Goal: Task Accomplishment & Management: Manage account settings

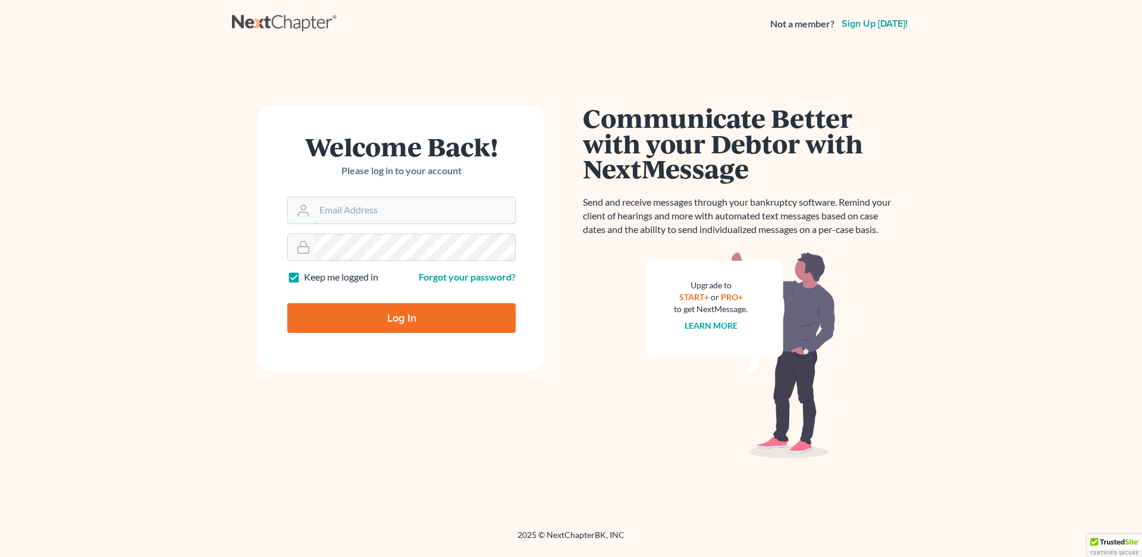
type input "[EMAIL_ADDRESS][DOMAIN_NAME]"
click at [411, 317] on input "Log In" at bounding box center [401, 318] width 228 height 30
type input "Thinking..."
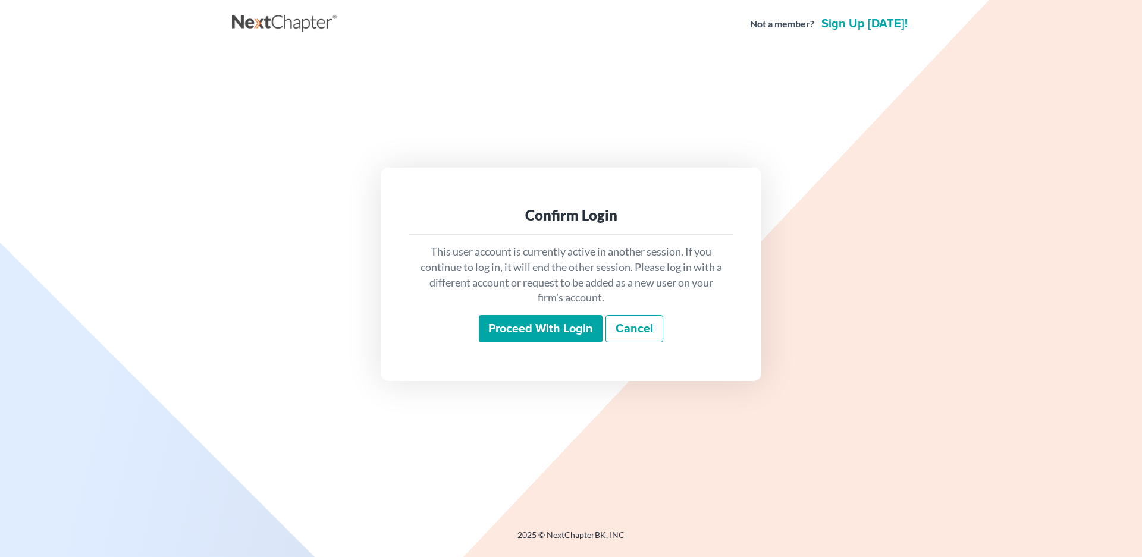
click at [524, 309] on div "This user account is currently active in another session. If you continue to lo…" at bounding box center [571, 293] width 324 height 117
click at [528, 328] on input "Proceed with login" at bounding box center [541, 328] width 124 height 27
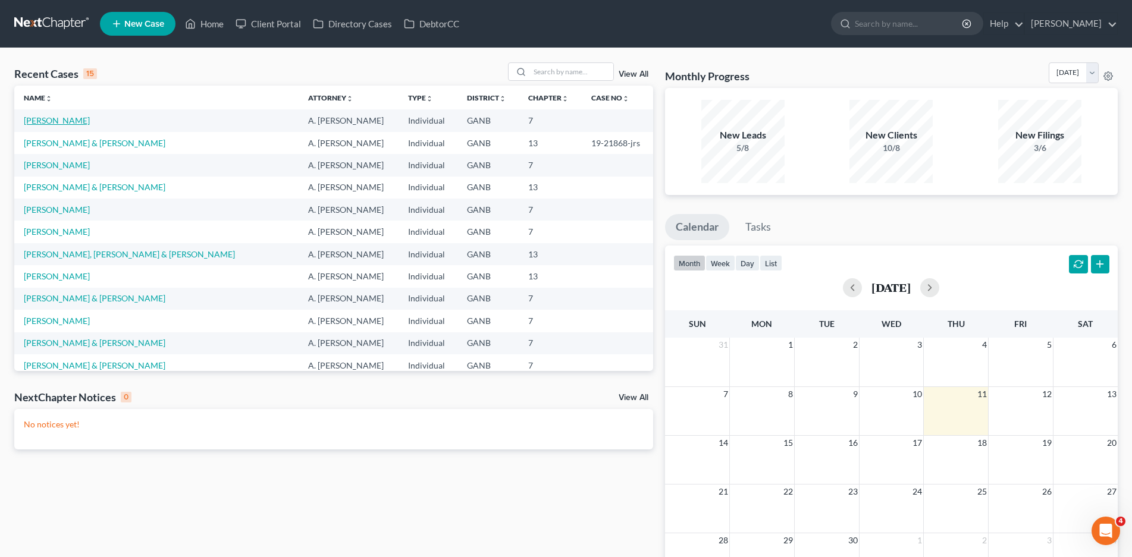
click at [51, 122] on link "[PERSON_NAME]" at bounding box center [57, 120] width 66 height 10
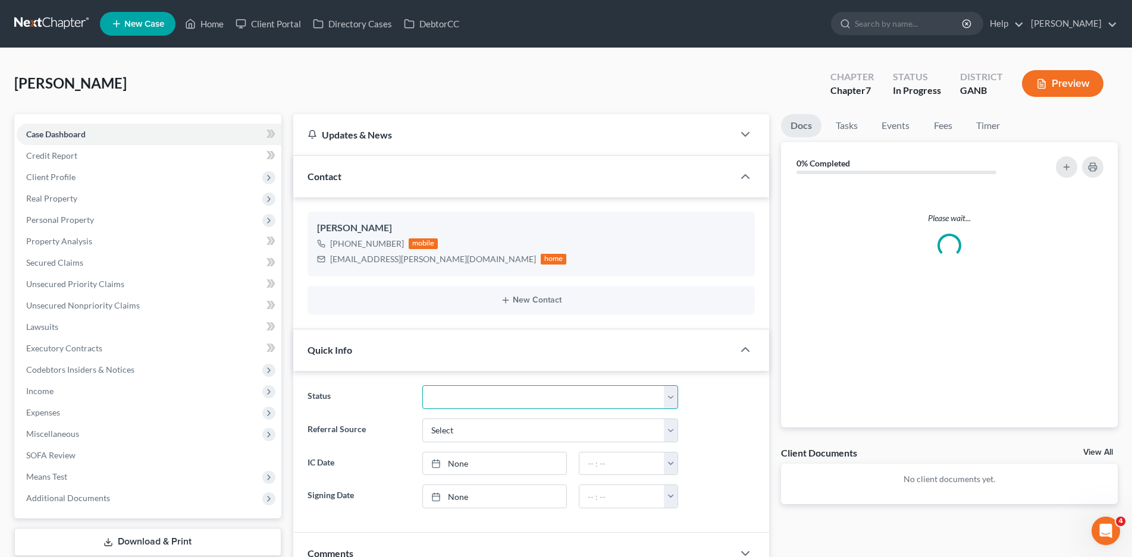
click at [498, 396] on select at bounding box center [550, 398] width 256 height 24
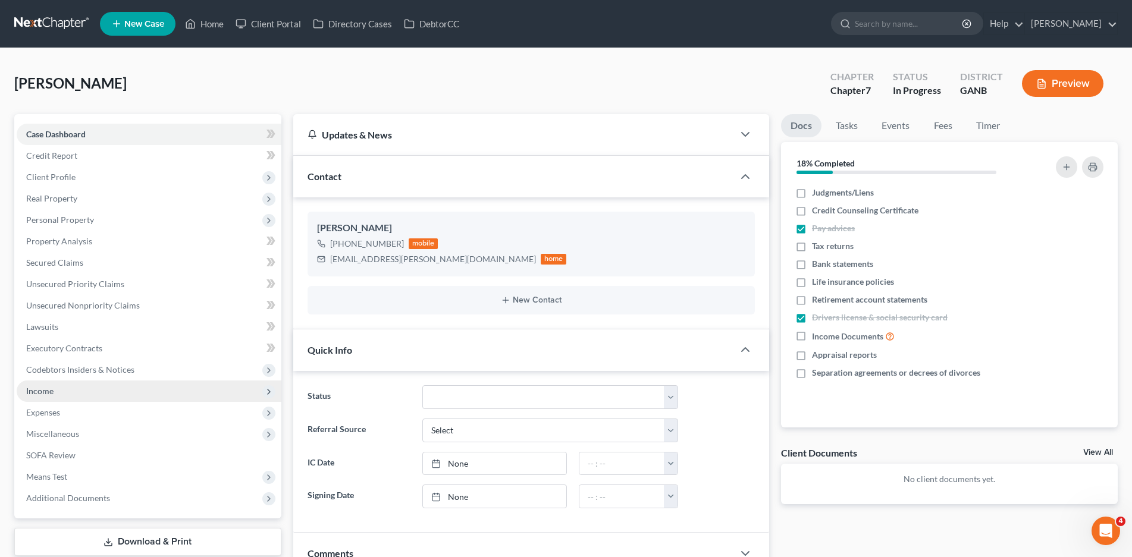
click at [39, 390] on span "Income" at bounding box center [39, 391] width 27 height 10
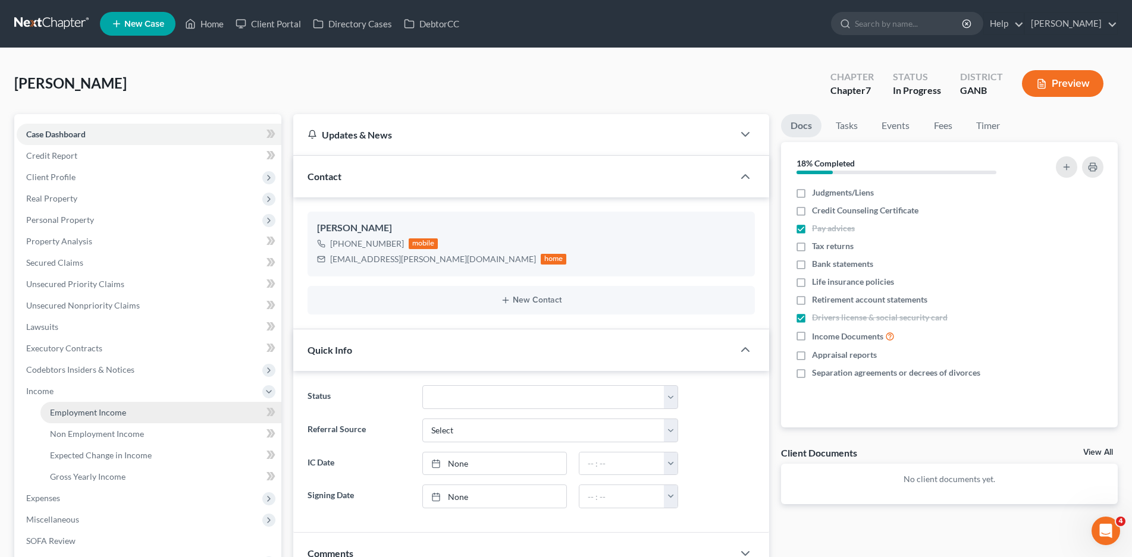
click at [74, 408] on span "Employment Income" at bounding box center [88, 413] width 76 height 10
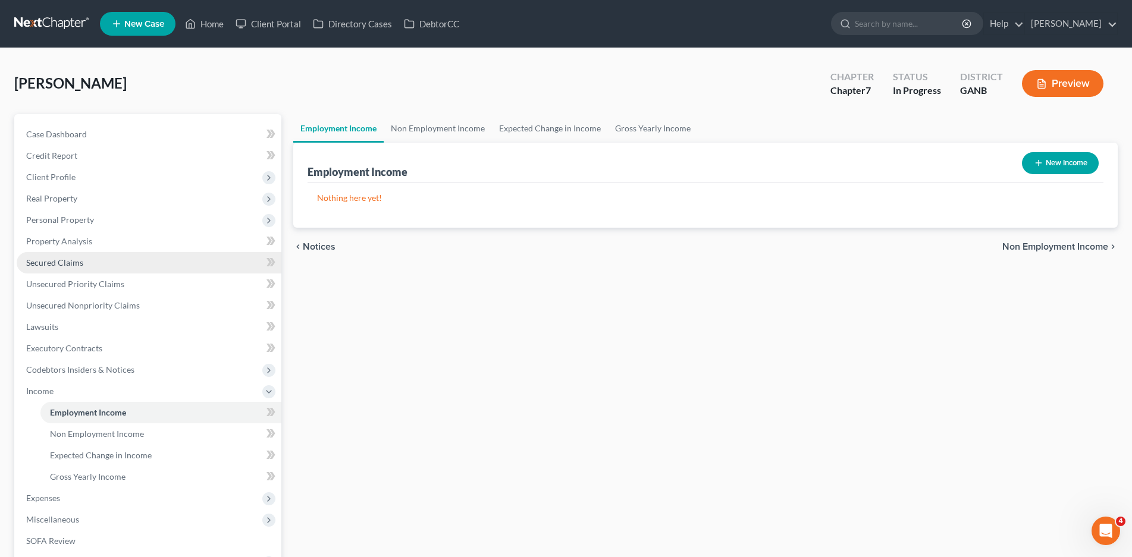
click at [60, 263] on span "Secured Claims" at bounding box center [54, 263] width 57 height 10
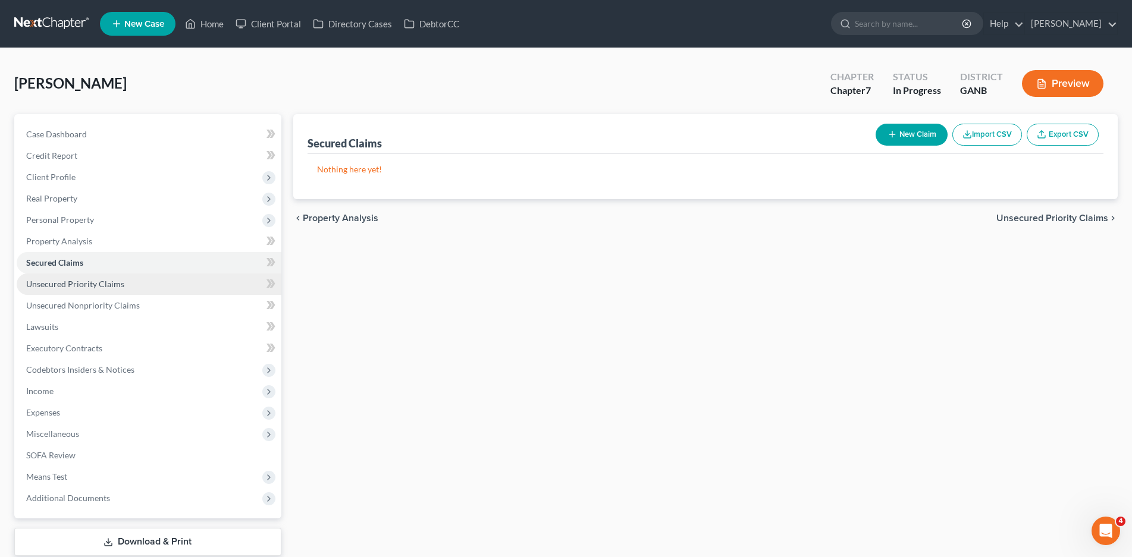
click at [59, 281] on span "Unsecured Priority Claims" at bounding box center [75, 284] width 98 height 10
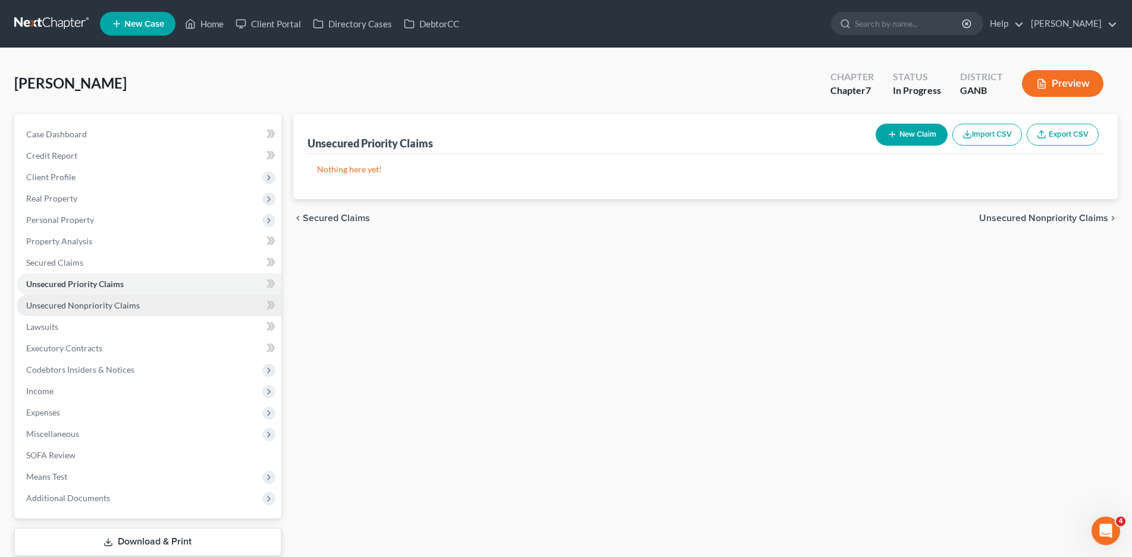
click at [72, 312] on link "Unsecured Nonpriority Claims" at bounding box center [149, 305] width 265 height 21
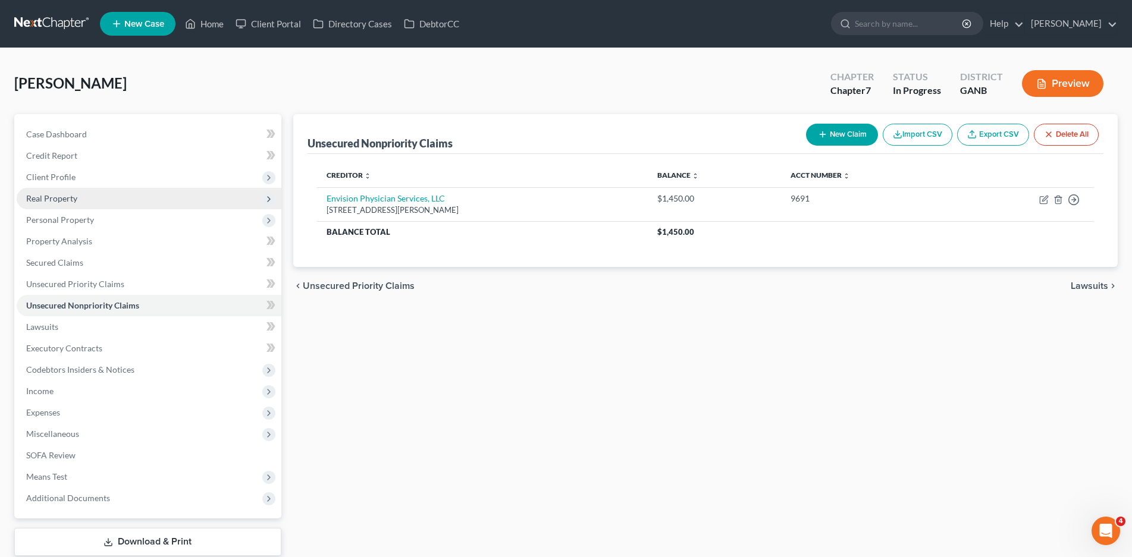
click at [61, 198] on span "Real Property" at bounding box center [51, 198] width 51 height 10
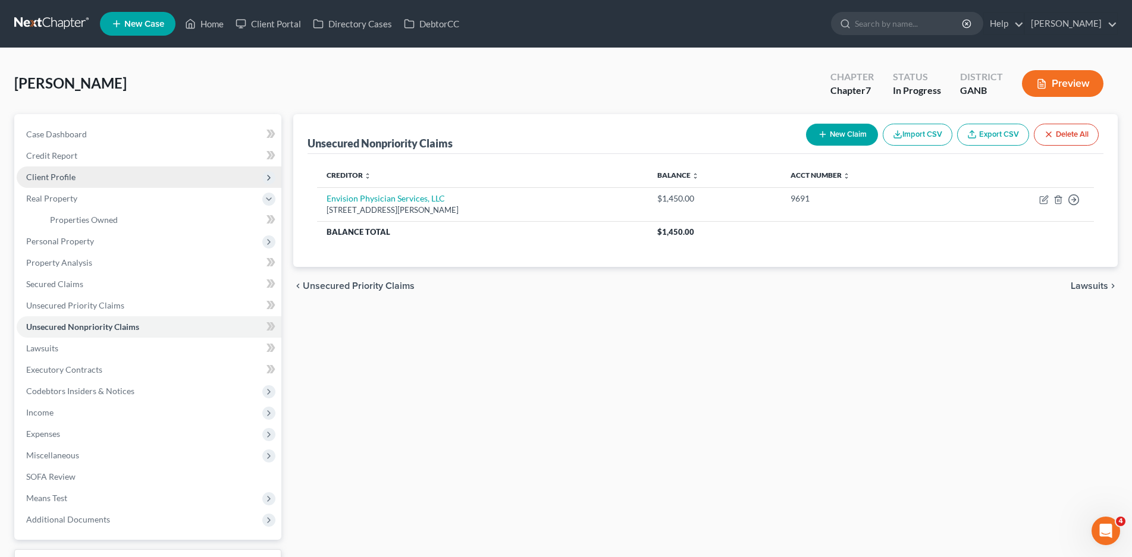
click at [67, 176] on span "Client Profile" at bounding box center [50, 177] width 49 height 10
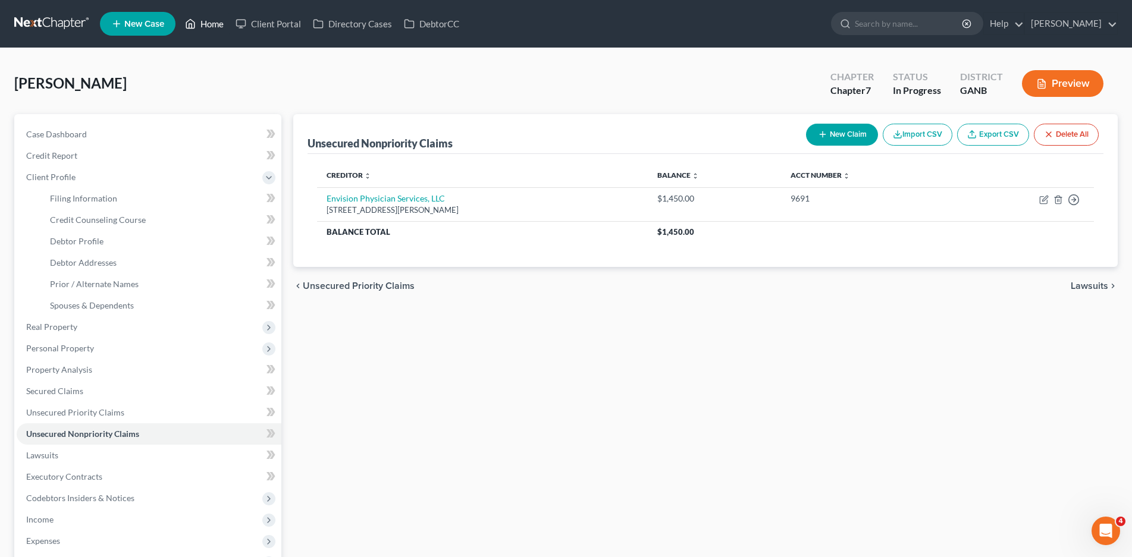
click at [215, 22] on link "Home" at bounding box center [204, 23] width 51 height 21
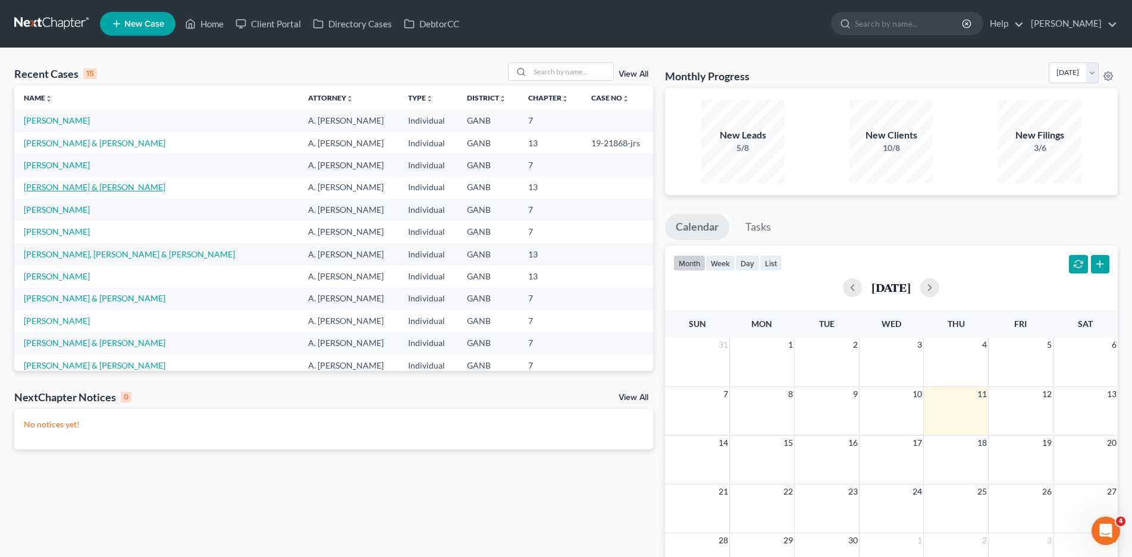
click at [111, 187] on link "Hammond, Franklin & Earlene" at bounding box center [95, 187] width 142 height 10
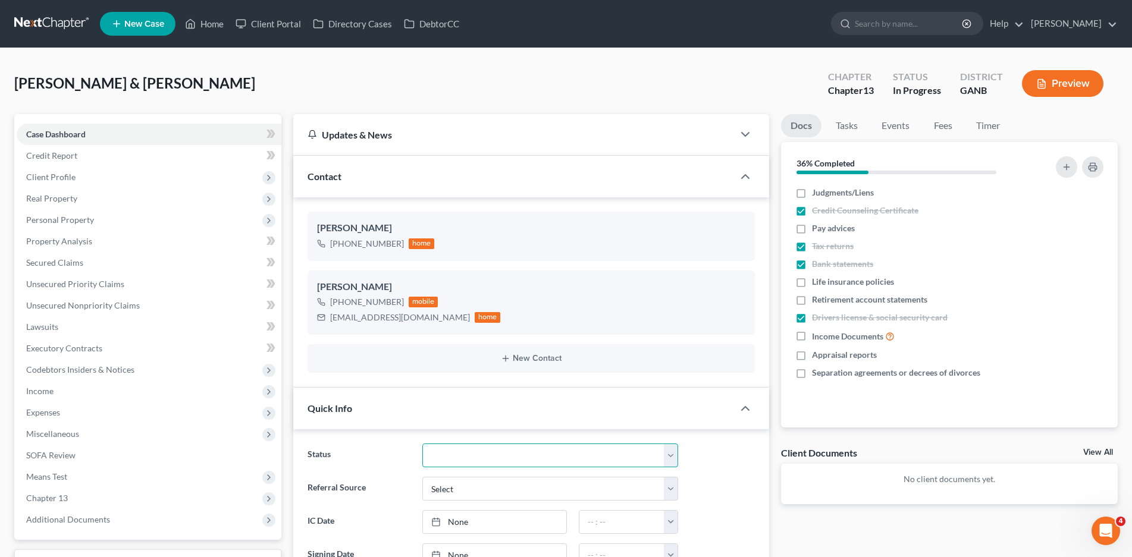
click at [508, 456] on select "Discharged Discharged & Reported Discharge Litigation Dismissal Notice Dismisse…" at bounding box center [550, 456] width 256 height 24
select select "17"
click at [422, 444] on select "Discharged Discharged & Reported Discharge Litigation Dismissal Notice Dismisse…" at bounding box center [550, 456] width 256 height 24
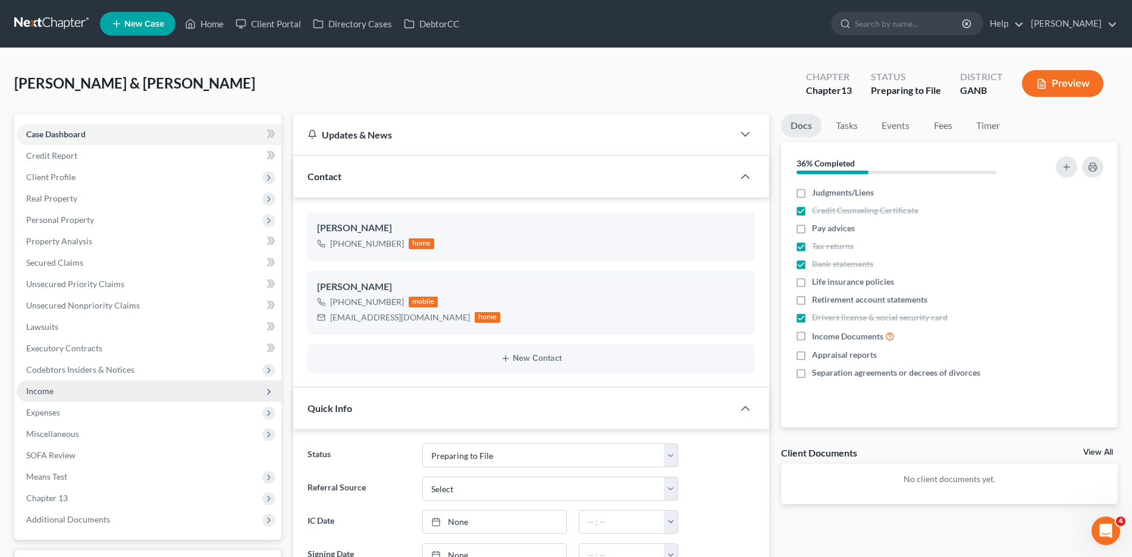
click at [42, 390] on span "Income" at bounding box center [39, 391] width 27 height 10
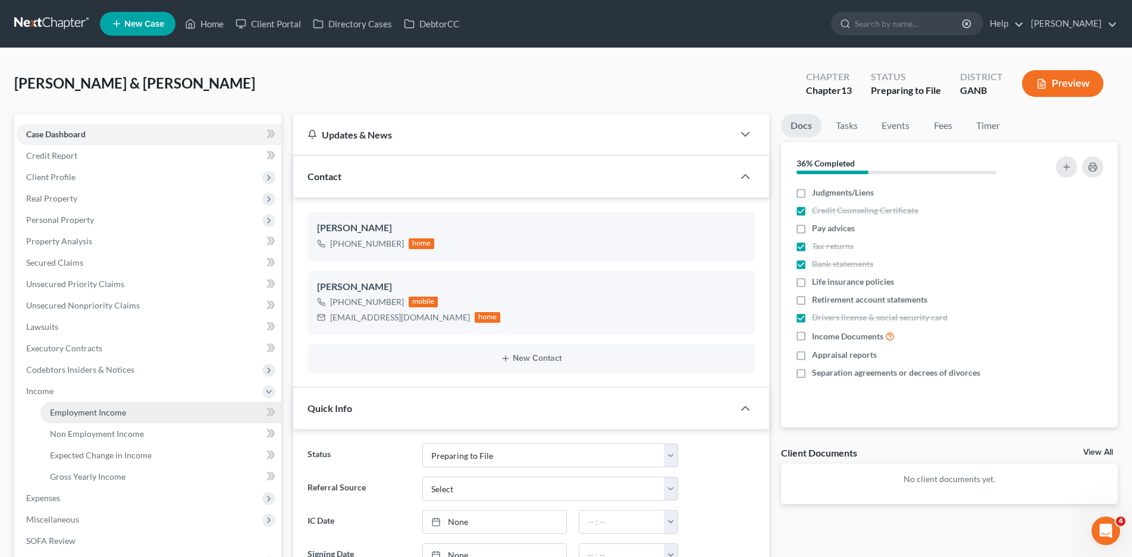
click at [80, 408] on span "Employment Income" at bounding box center [88, 413] width 76 height 10
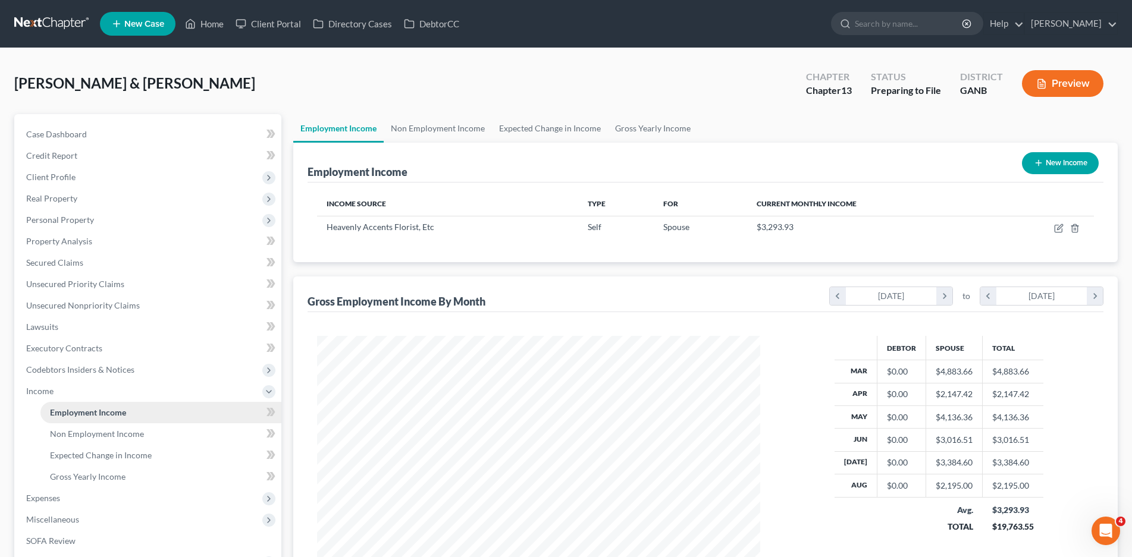
scroll to position [221, 468]
click at [55, 500] on span "Expenses" at bounding box center [43, 498] width 34 height 10
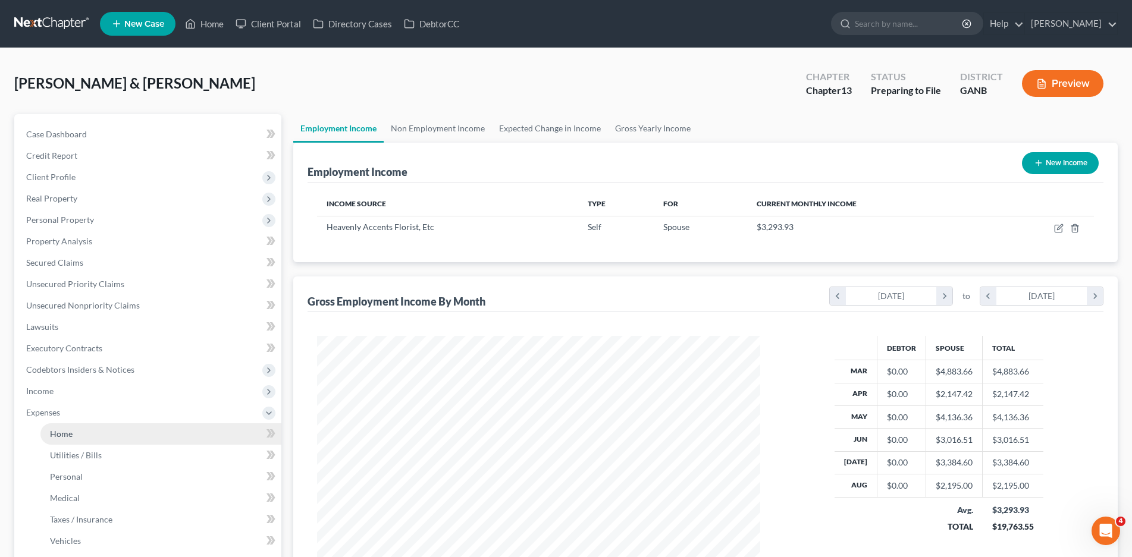
click at [68, 431] on span "Home" at bounding box center [61, 434] width 23 height 10
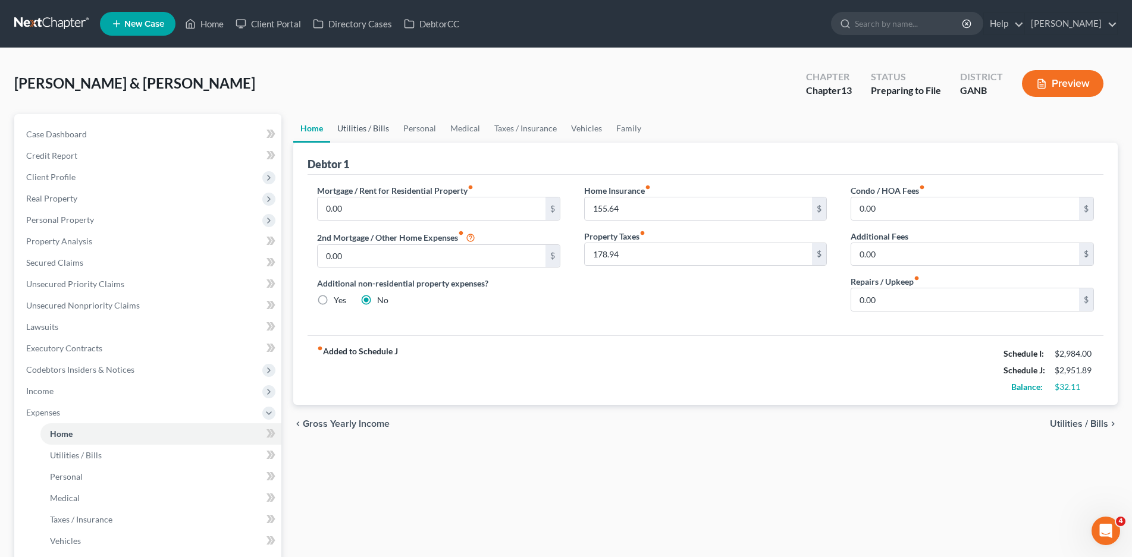
click at [375, 127] on link "Utilities / Bills" at bounding box center [363, 128] width 66 height 29
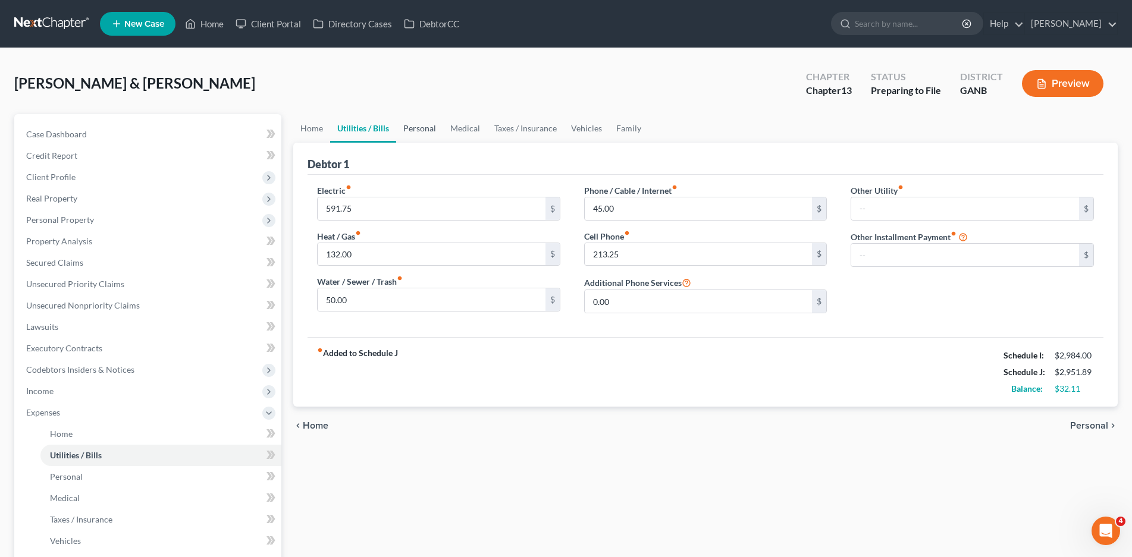
click at [423, 132] on link "Personal" at bounding box center [419, 128] width 47 height 29
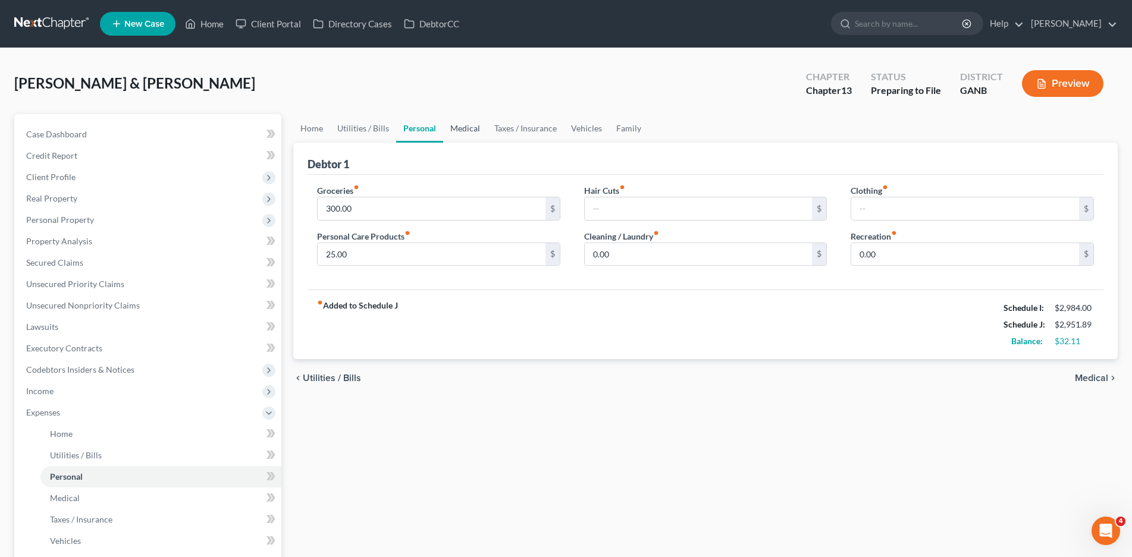
click at [468, 126] on link "Medical" at bounding box center [465, 128] width 44 height 29
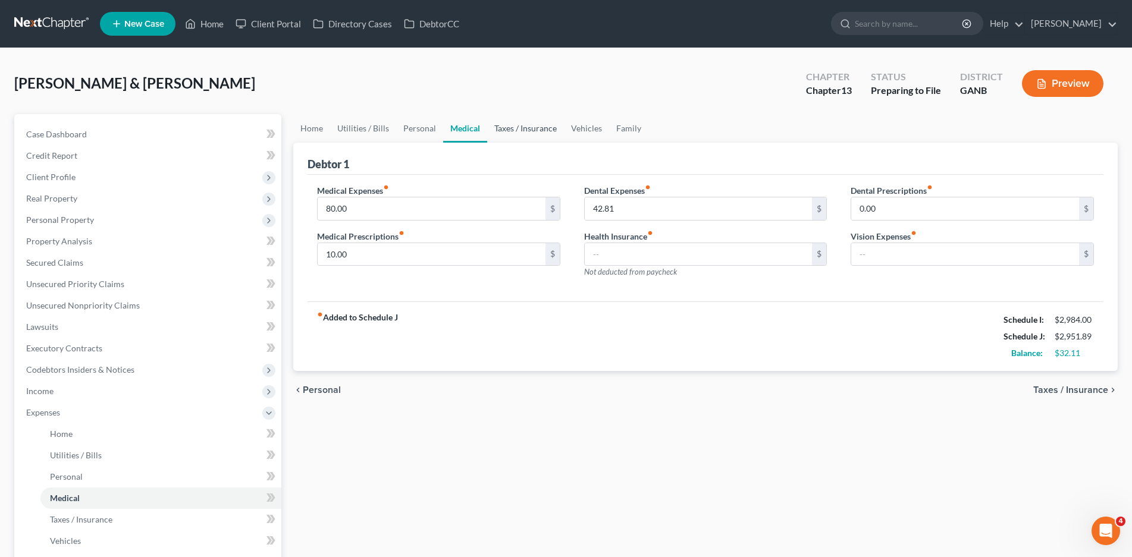
click at [527, 125] on link "Taxes / Insurance" at bounding box center [525, 128] width 77 height 29
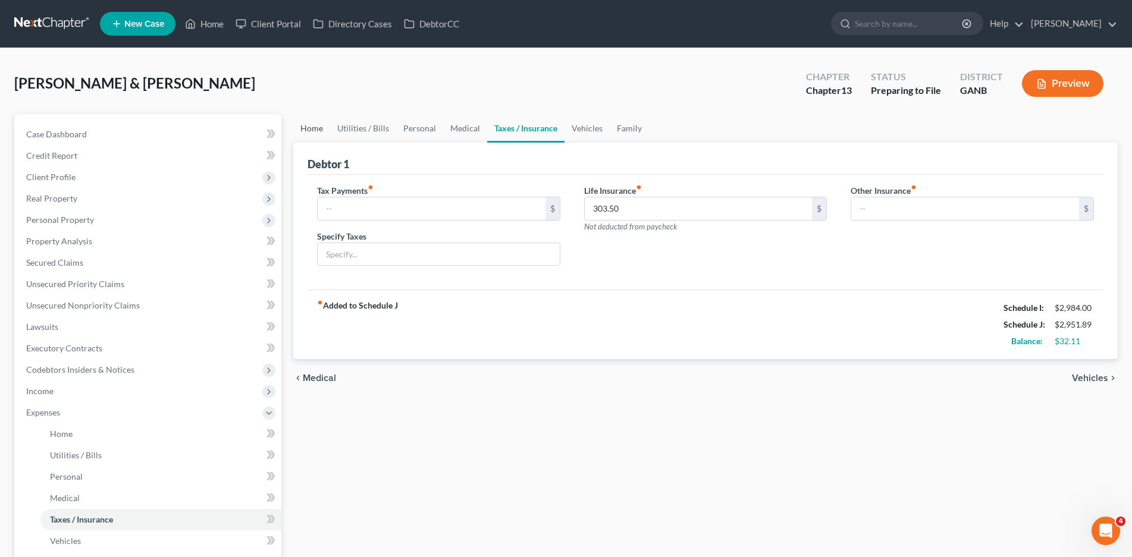
click at [312, 126] on link "Home" at bounding box center [311, 128] width 37 height 29
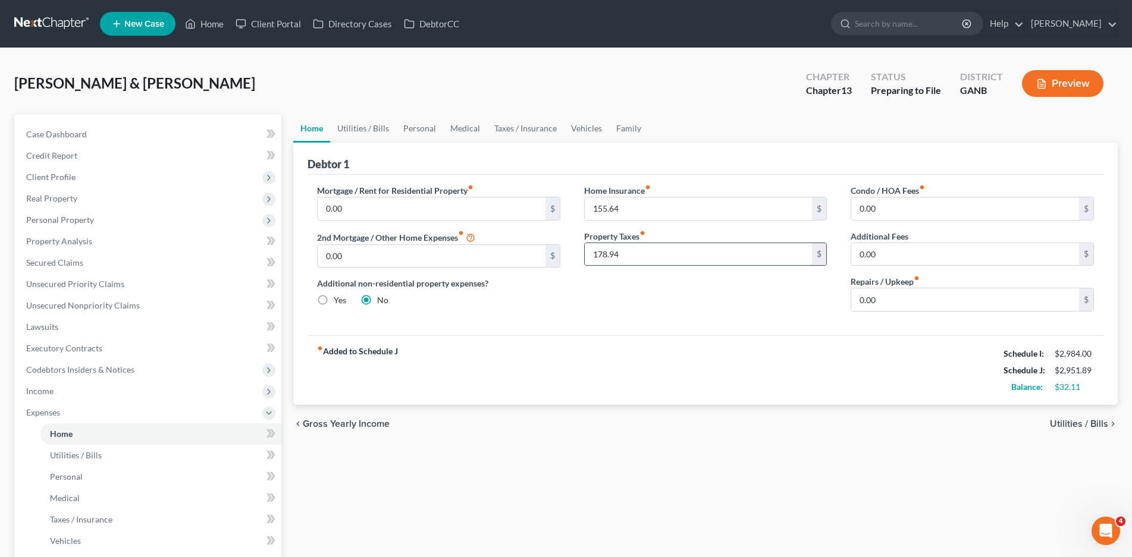
click at [631, 256] on input "178.94" at bounding box center [699, 254] width 228 height 23
type input "14.91"
click at [654, 214] on input "155.64" at bounding box center [699, 209] width 228 height 23
click at [348, 211] on input "0.00" at bounding box center [432, 209] width 228 height 23
click at [876, 218] on input "0.00" at bounding box center [965, 209] width 228 height 23
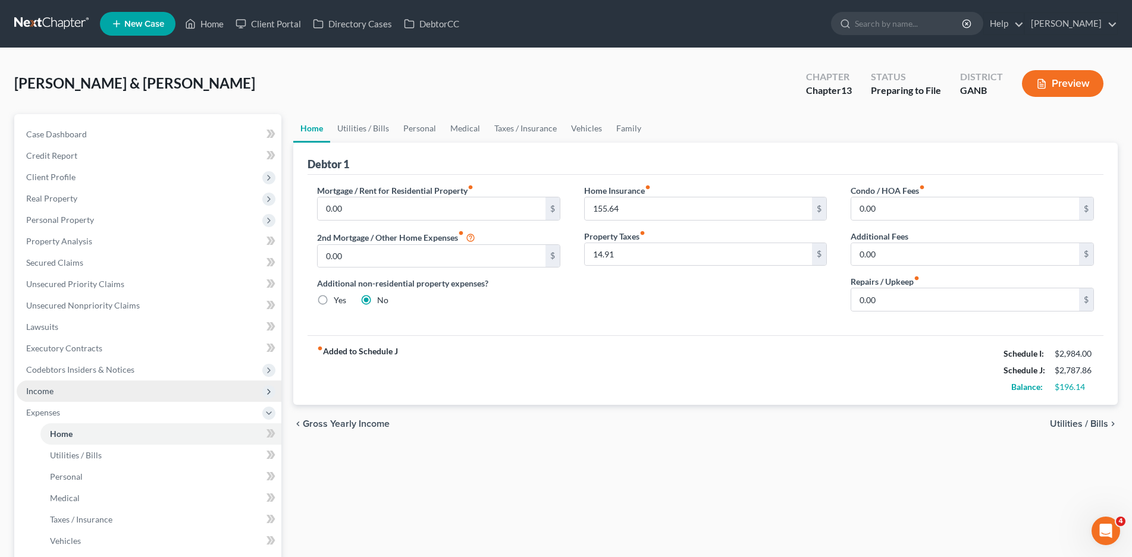
click at [54, 396] on span "Income" at bounding box center [149, 391] width 265 height 21
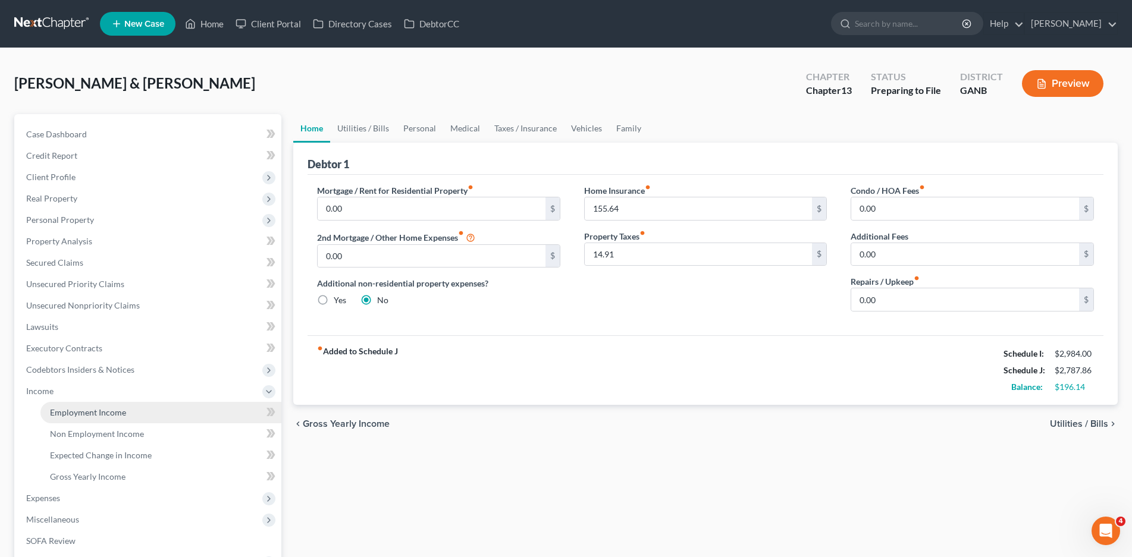
click at [107, 410] on span "Employment Income" at bounding box center [88, 413] width 76 height 10
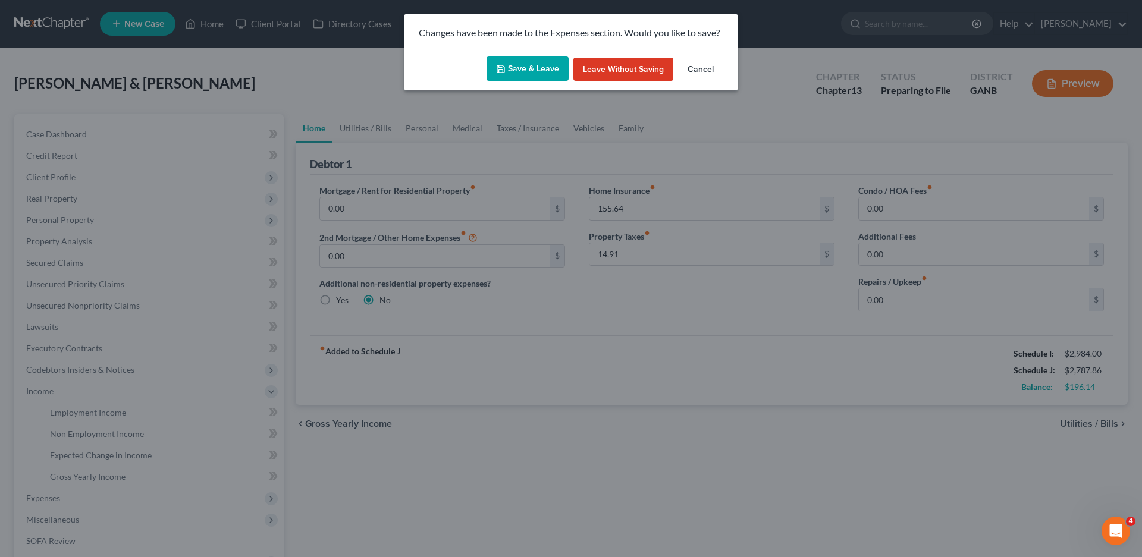
click at [524, 69] on button "Save & Leave" at bounding box center [528, 69] width 82 height 25
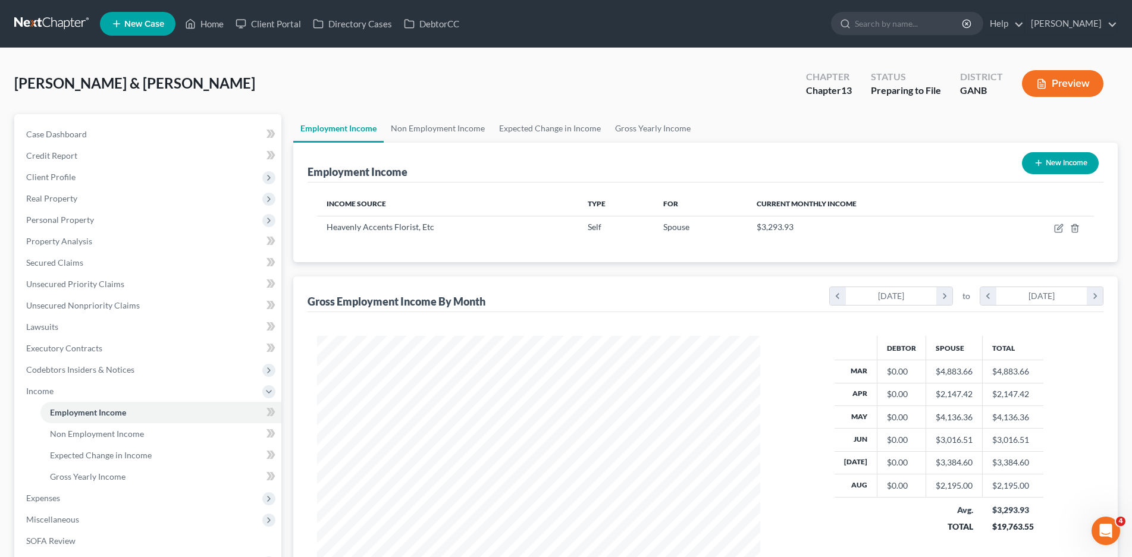
scroll to position [221, 468]
click at [437, 121] on link "Non Employment Income" at bounding box center [438, 128] width 108 height 29
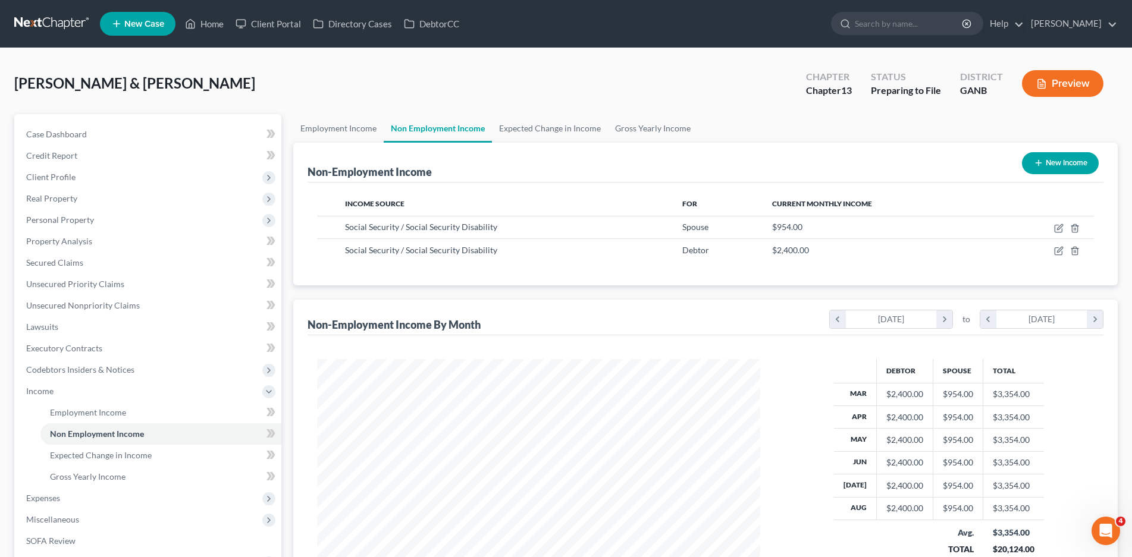
scroll to position [221, 468]
click at [331, 131] on link "Employment Income" at bounding box center [338, 128] width 90 height 29
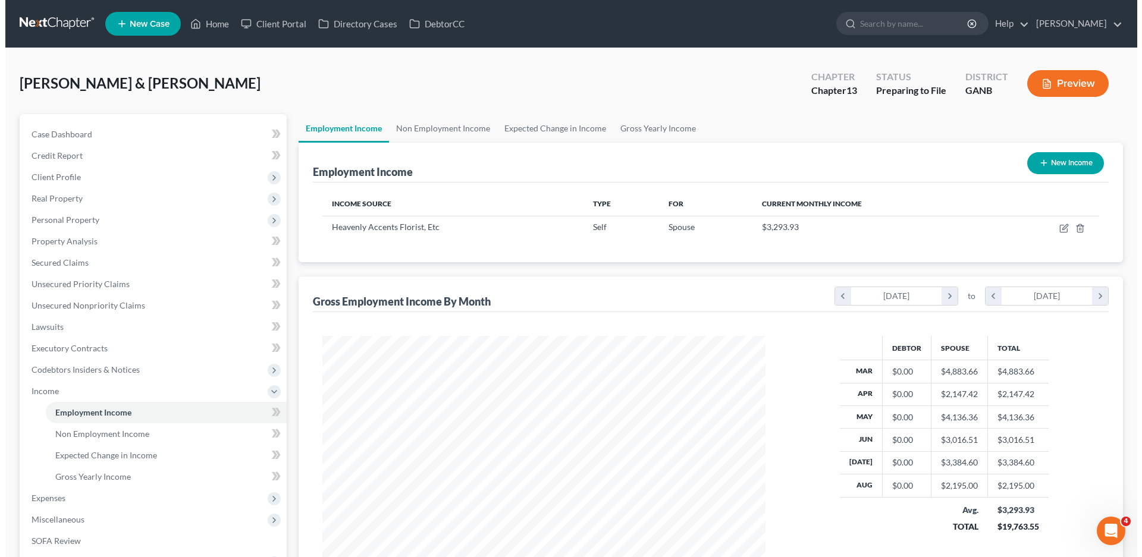
scroll to position [221, 468]
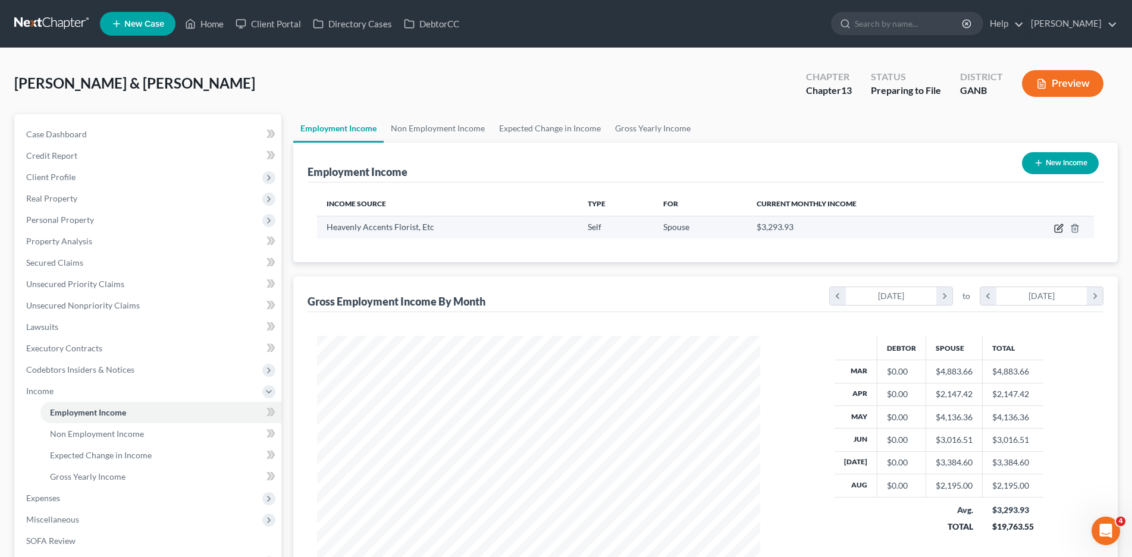
click at [1055, 229] on icon "button" at bounding box center [1058, 228] width 7 height 7
select select "1"
select select "10"
select select "0"
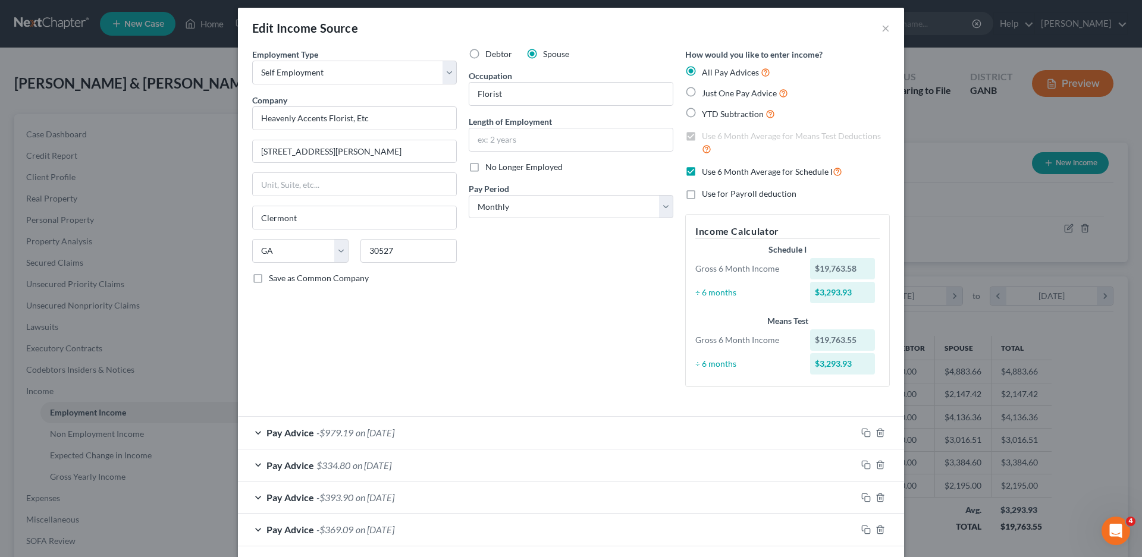
scroll to position [0, 0]
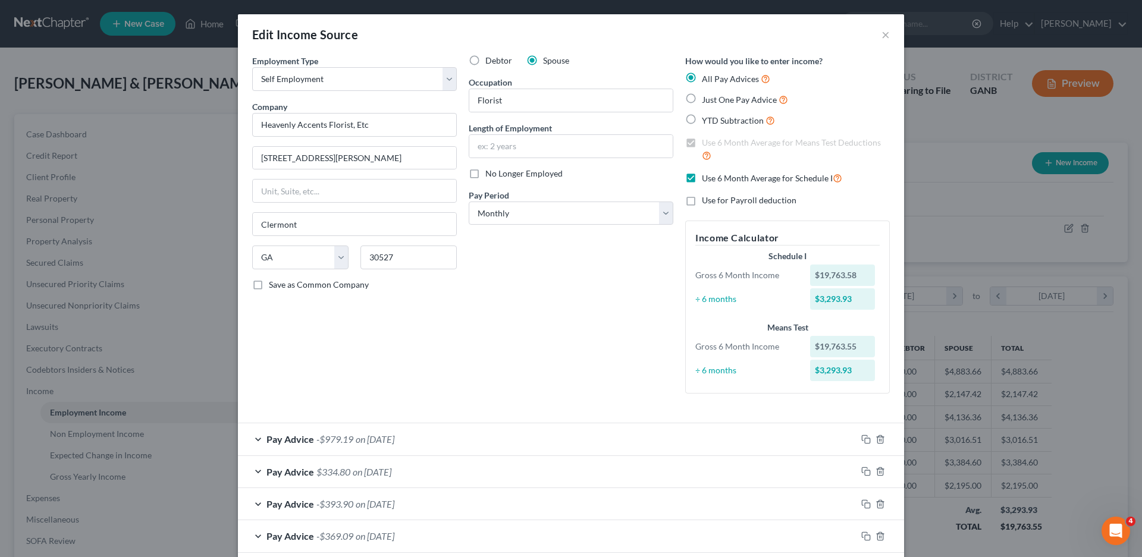
click at [702, 99] on label "Just One Pay Advice" at bounding box center [745, 100] width 86 height 14
click at [707, 99] on input "Just One Pay Advice" at bounding box center [711, 97] width 8 height 8
radio input "true"
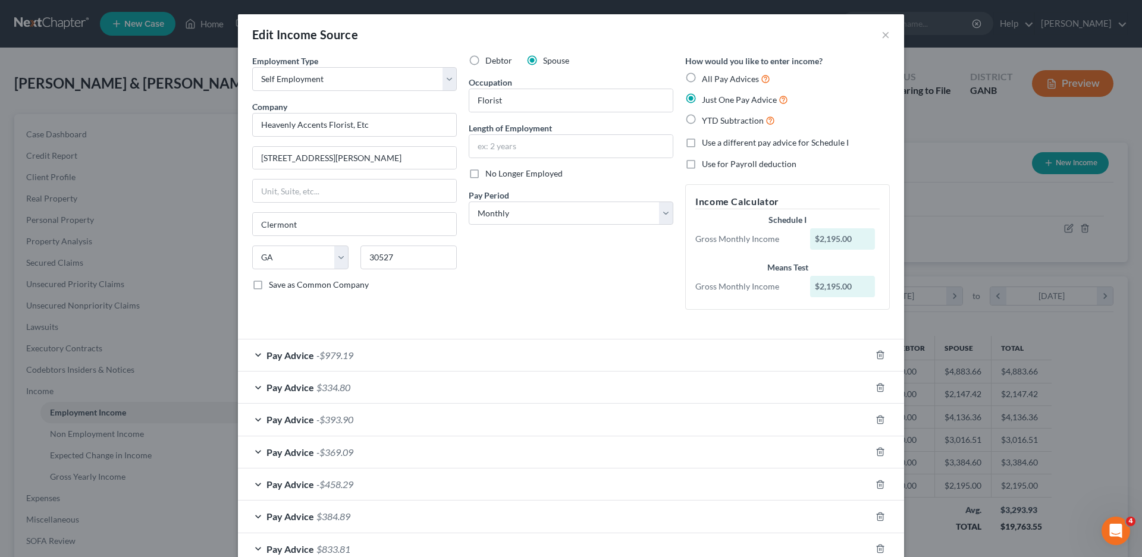
click at [702, 143] on label "Use a different pay advice for Schedule I" at bounding box center [775, 143] width 147 height 12
click at [707, 143] on input "Use a different pay advice for Schedule I" at bounding box center [711, 141] width 8 height 8
checkbox input "true"
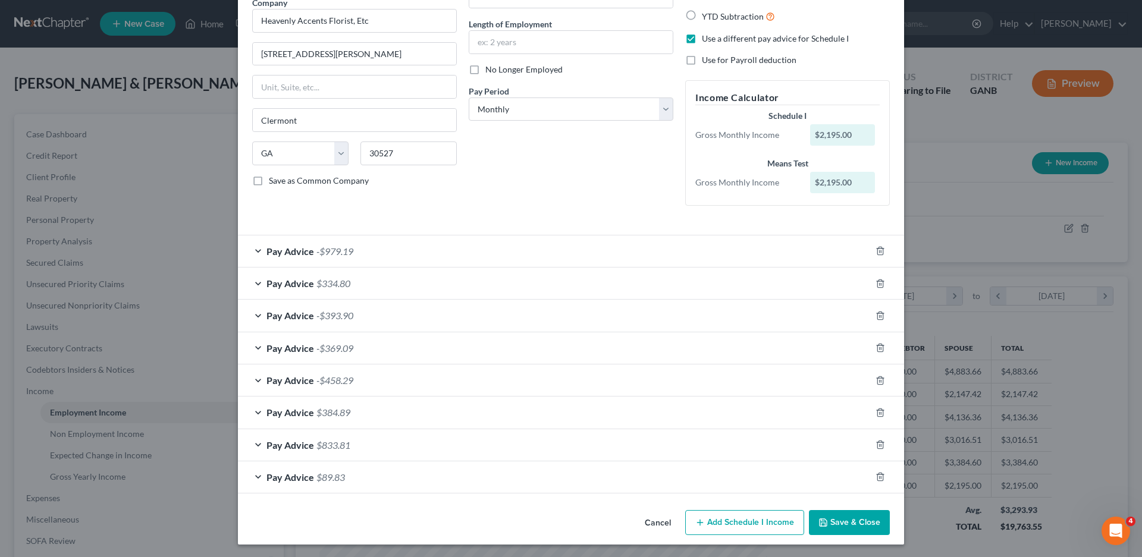
scroll to position [106, 0]
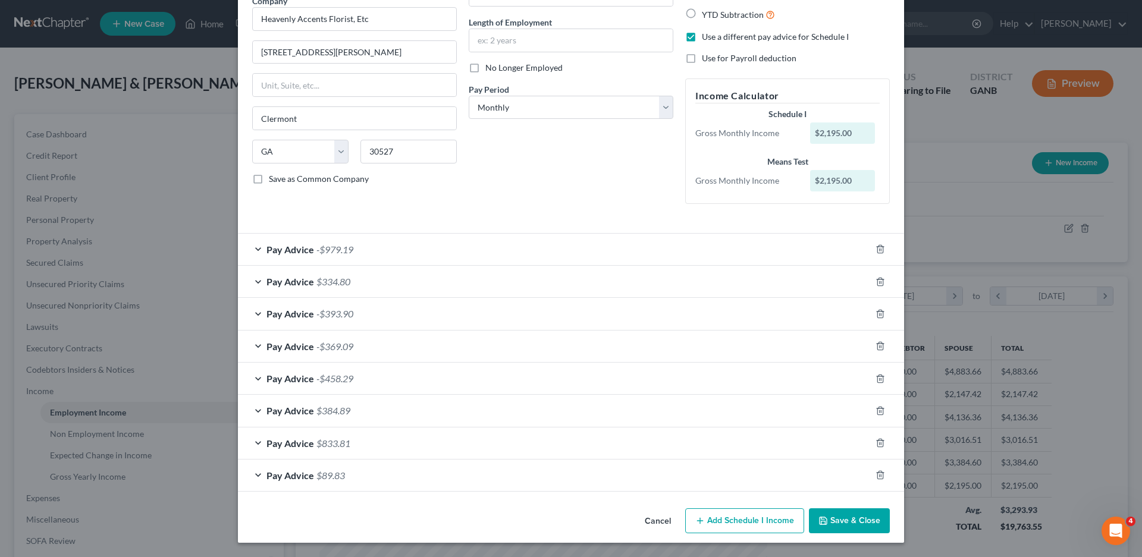
click at [253, 417] on div "Pay Advice $384.89" at bounding box center [554, 411] width 633 height 32
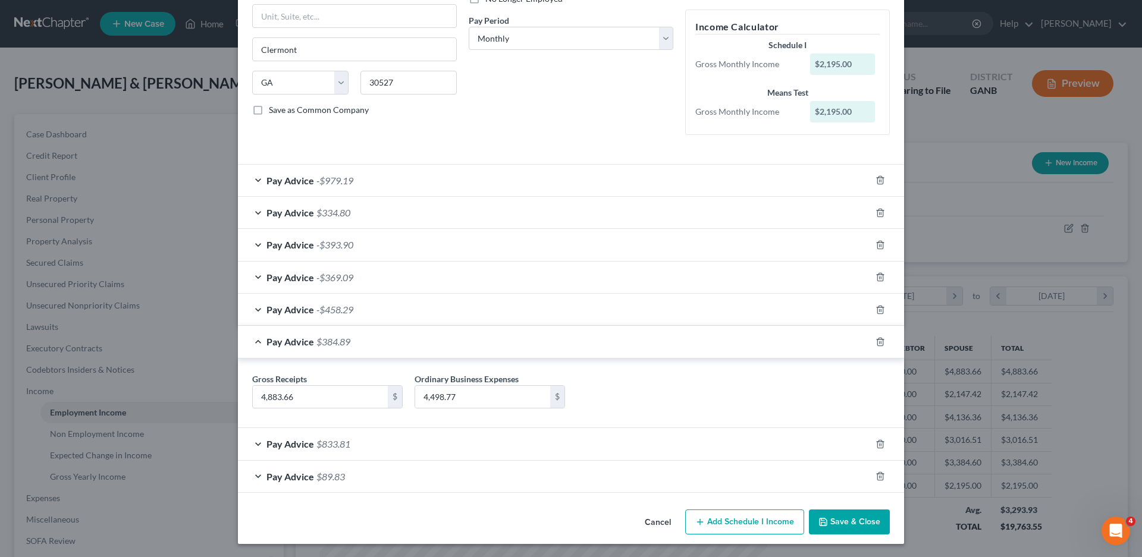
scroll to position [176, 0]
click at [253, 341] on div "Pay Advice $384.89" at bounding box center [554, 341] width 633 height 32
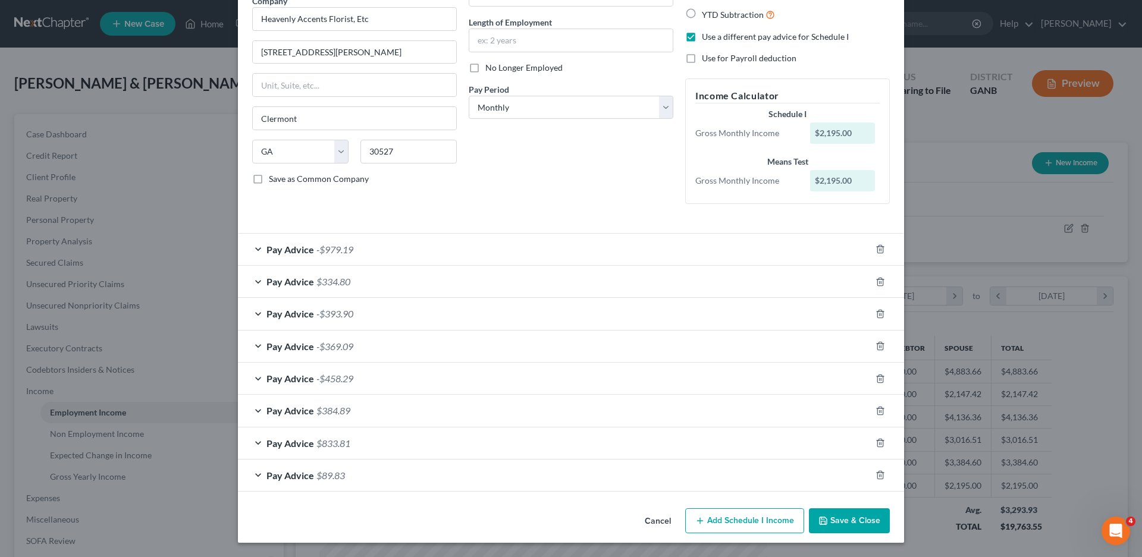
scroll to position [106, 0]
click at [251, 441] on div "Pay Advice $833.81" at bounding box center [554, 444] width 633 height 32
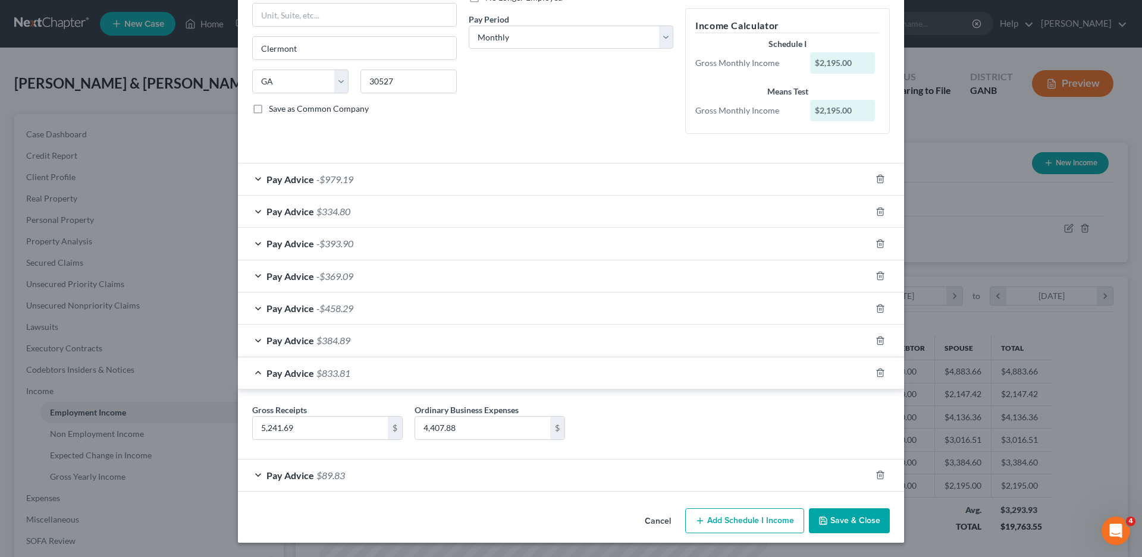
click at [250, 373] on div "Pay Advice $833.81" at bounding box center [554, 374] width 633 height 32
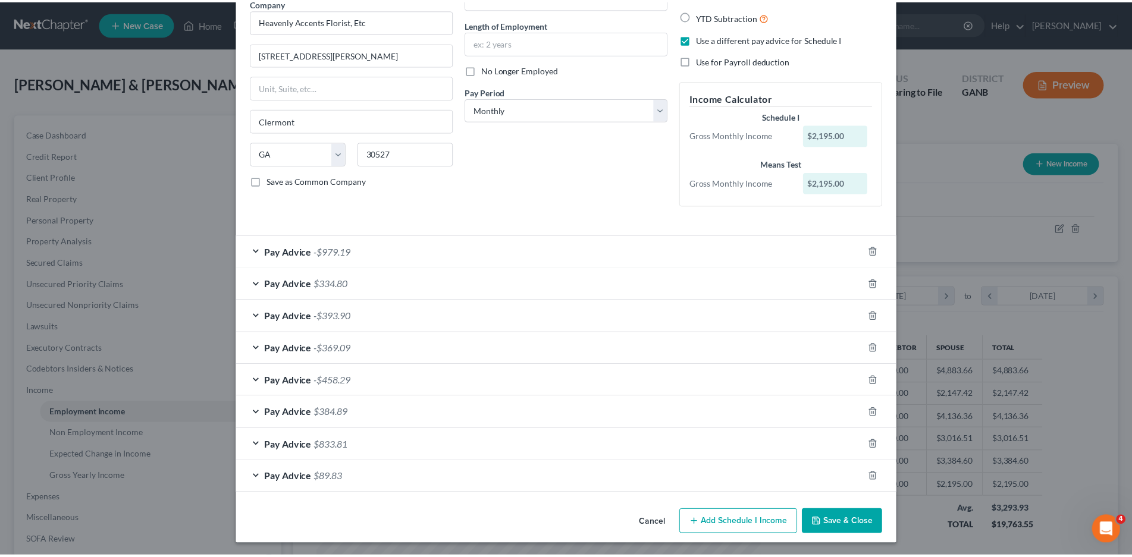
scroll to position [106, 0]
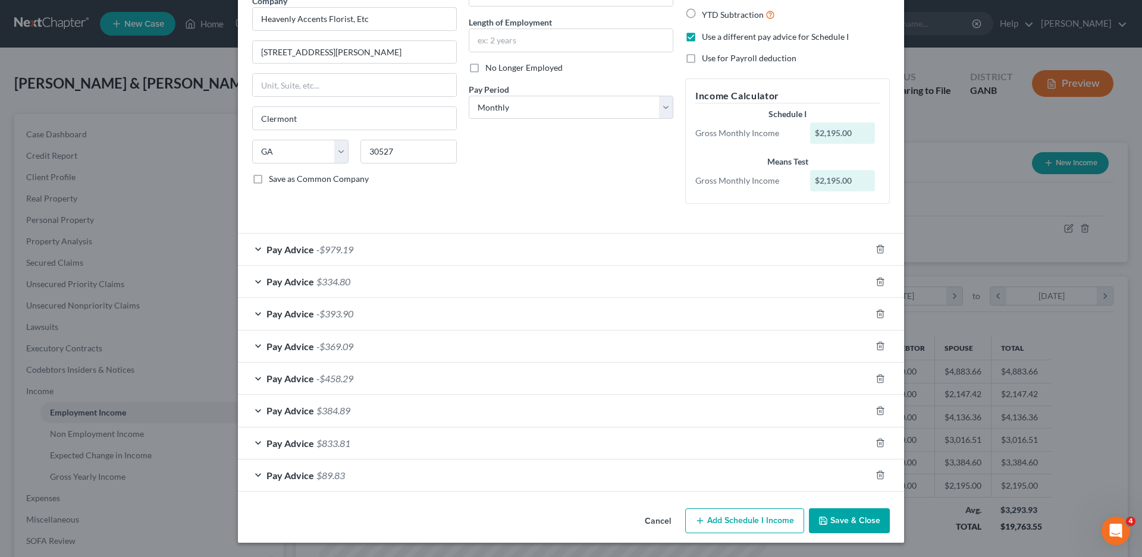
click at [831, 515] on button "Save & Close" at bounding box center [849, 521] width 81 height 25
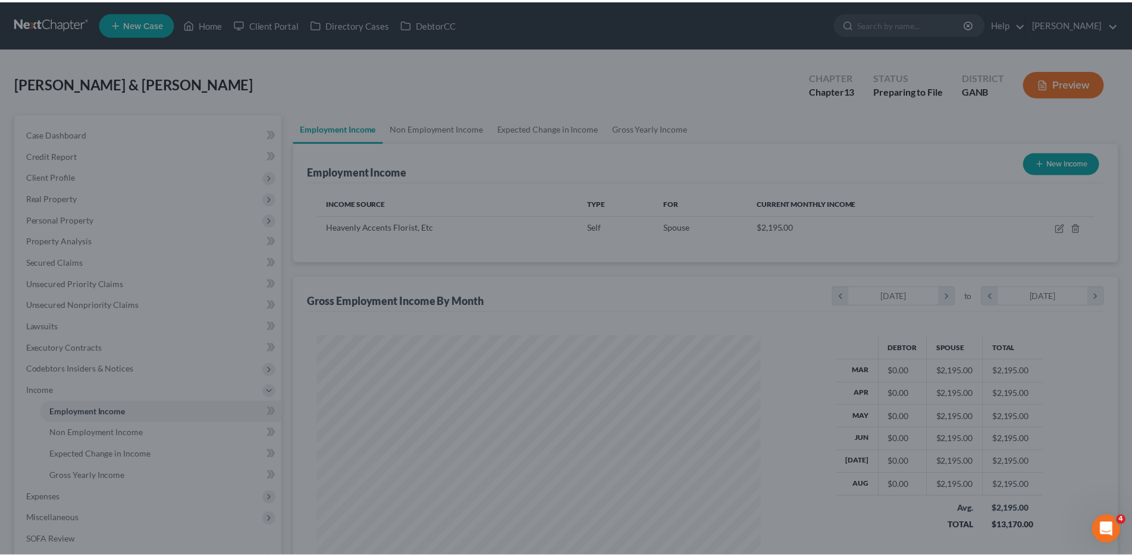
scroll to position [594755, 594510]
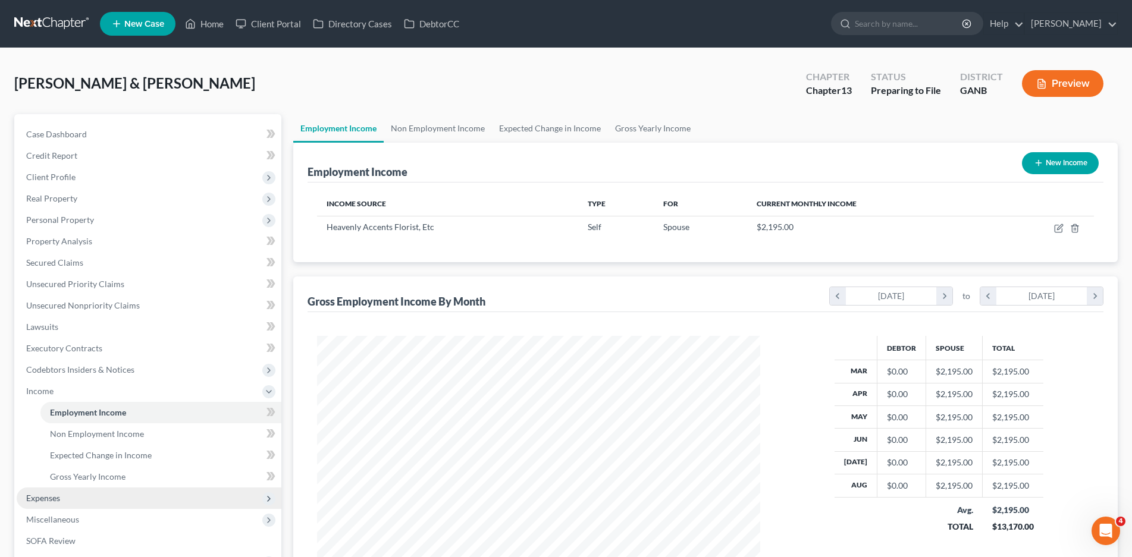
click at [48, 500] on span "Expenses" at bounding box center [43, 498] width 34 height 10
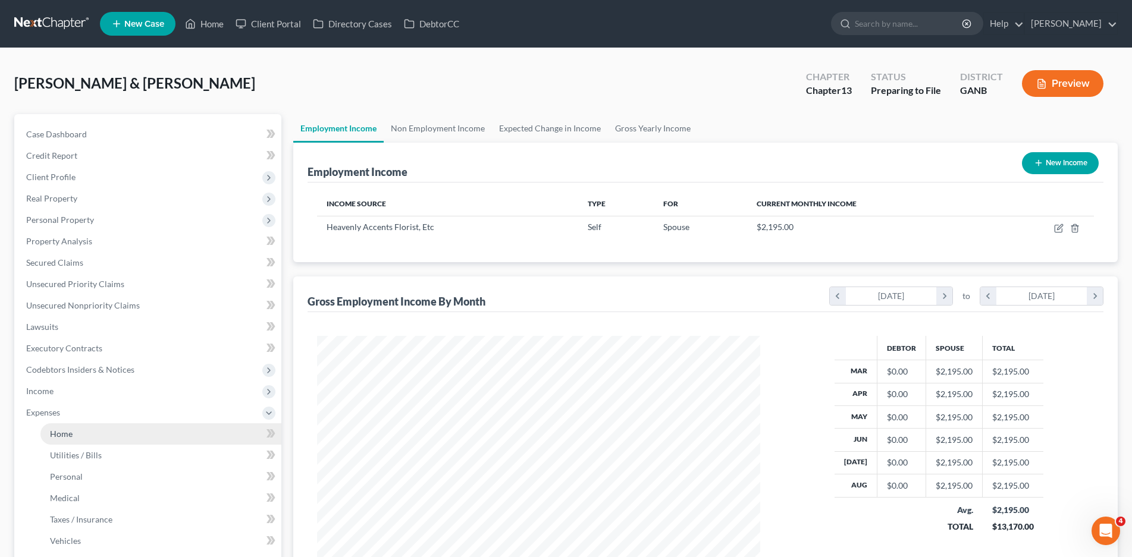
click at [50, 441] on link "Home" at bounding box center [160, 434] width 241 height 21
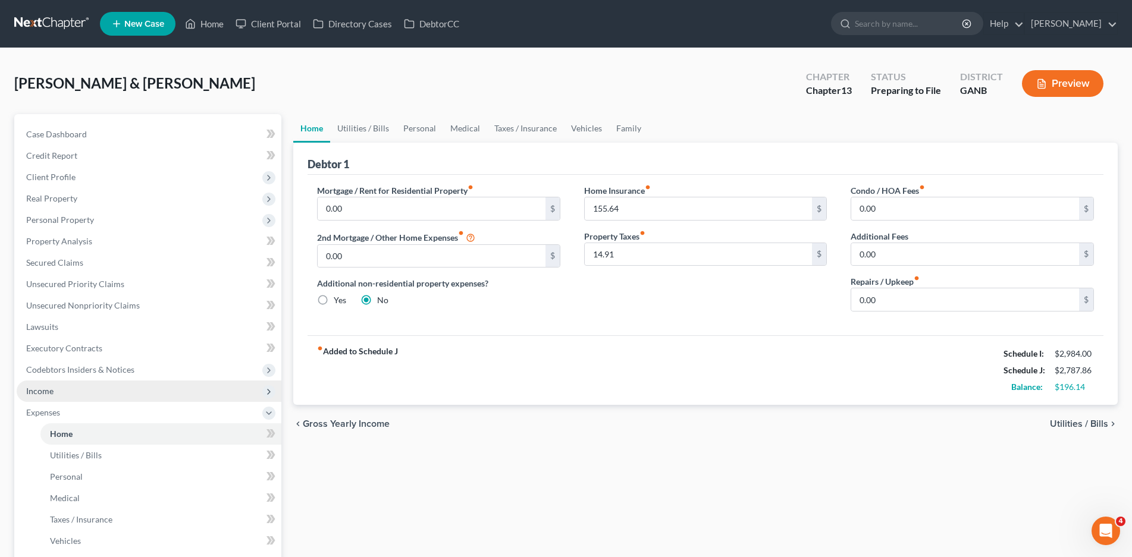
click at [58, 396] on span "Income" at bounding box center [149, 391] width 265 height 21
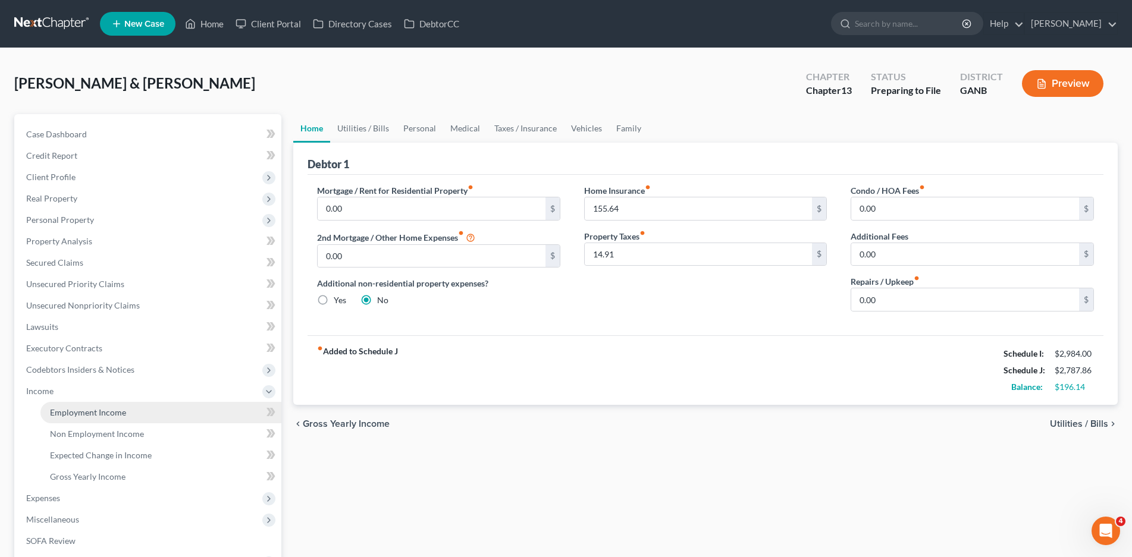
click at [87, 414] on span "Employment Income" at bounding box center [88, 413] width 76 height 10
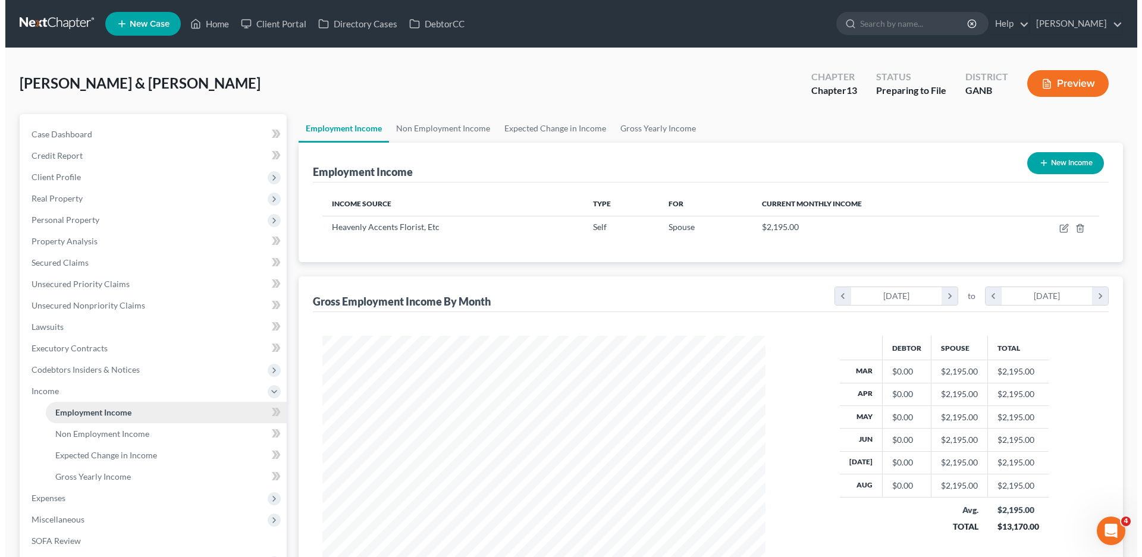
scroll to position [221, 468]
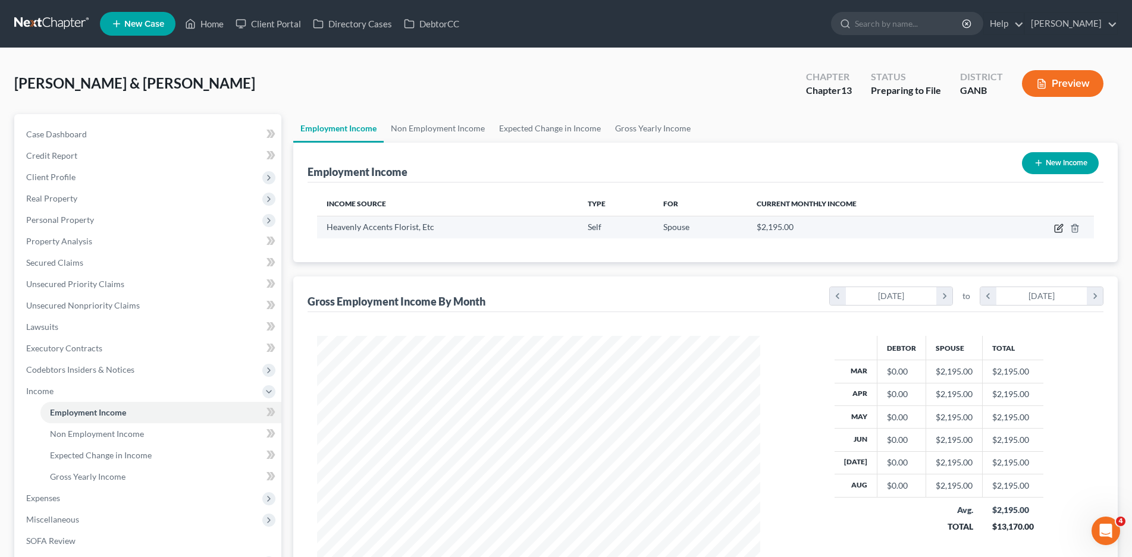
click at [1060, 227] on icon "button" at bounding box center [1059, 226] width 5 height 5
select select "1"
select select "10"
select select "0"
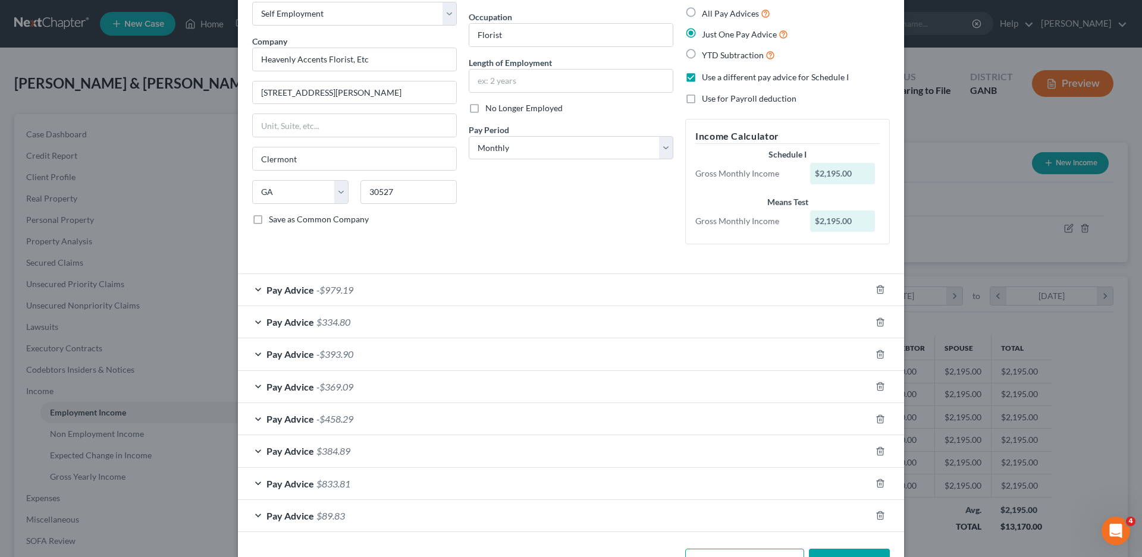
scroll to position [46, 0]
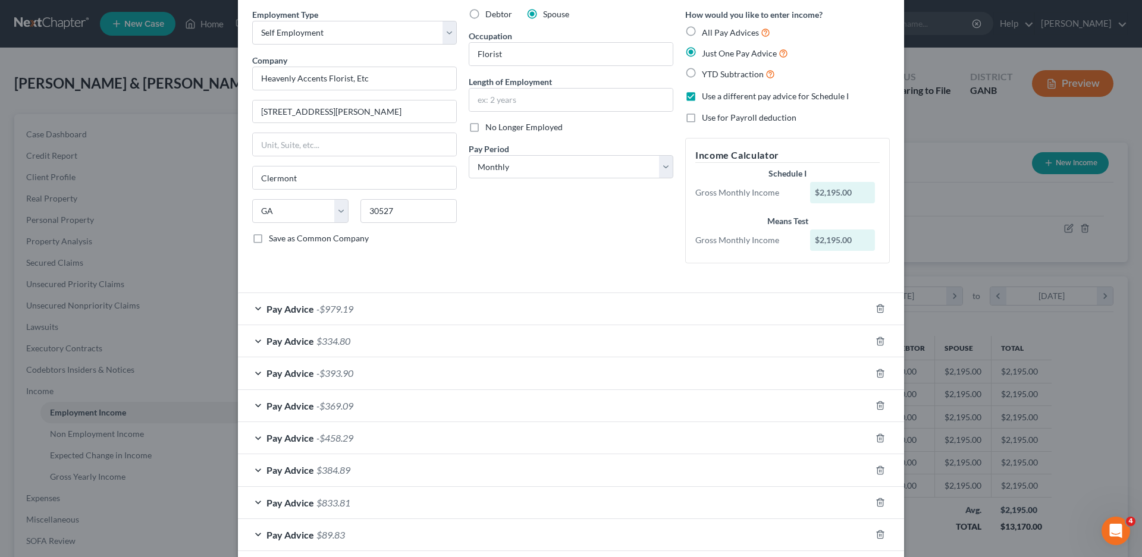
click at [255, 311] on div "Pay Advice -$979.19" at bounding box center [554, 309] width 633 height 32
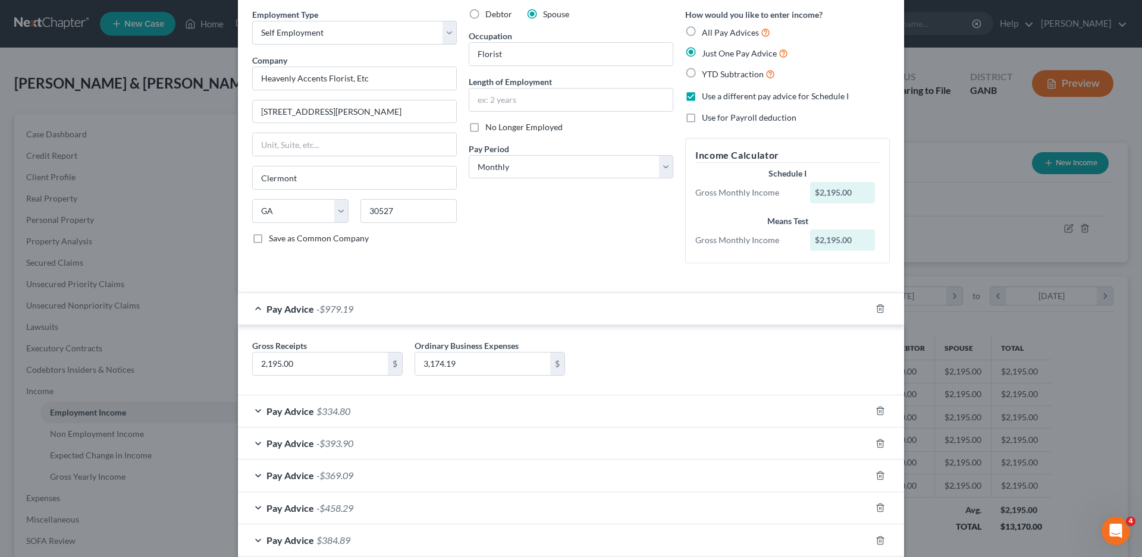
click at [252, 310] on div "Pay Advice -$979.19" at bounding box center [554, 309] width 633 height 32
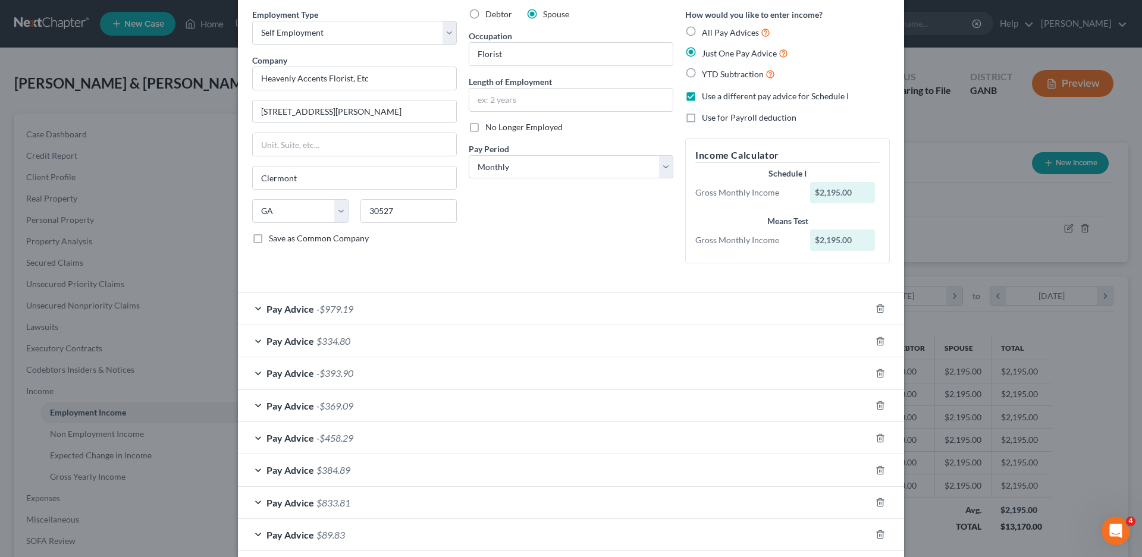
click at [702, 96] on label "Use a different pay advice for Schedule I" at bounding box center [775, 96] width 147 height 12
click at [707, 96] on input "Use a different pay advice for Schedule I" at bounding box center [711, 94] width 8 height 8
checkbox input "false"
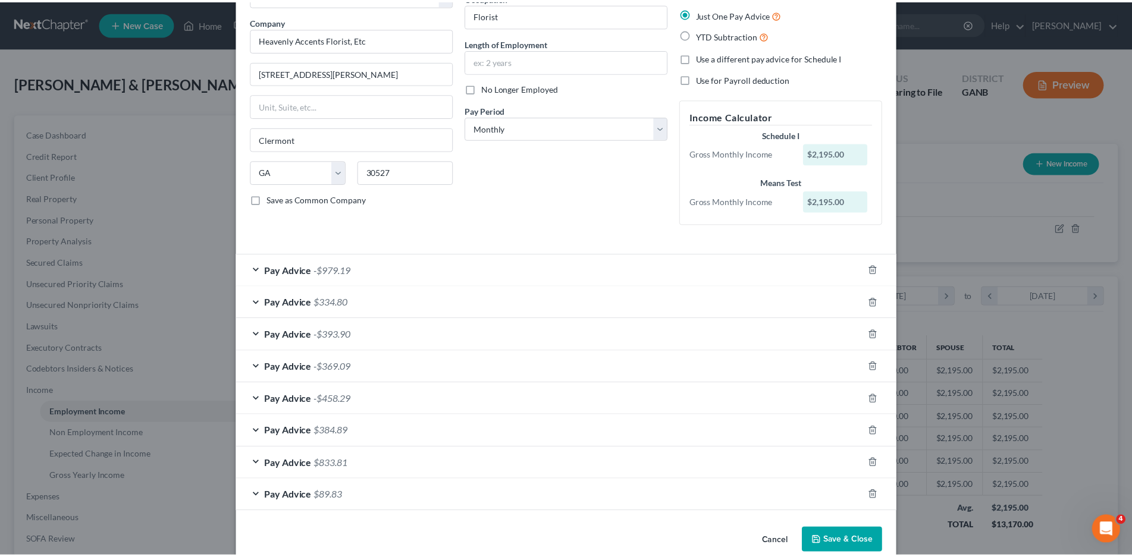
scroll to position [106, 0]
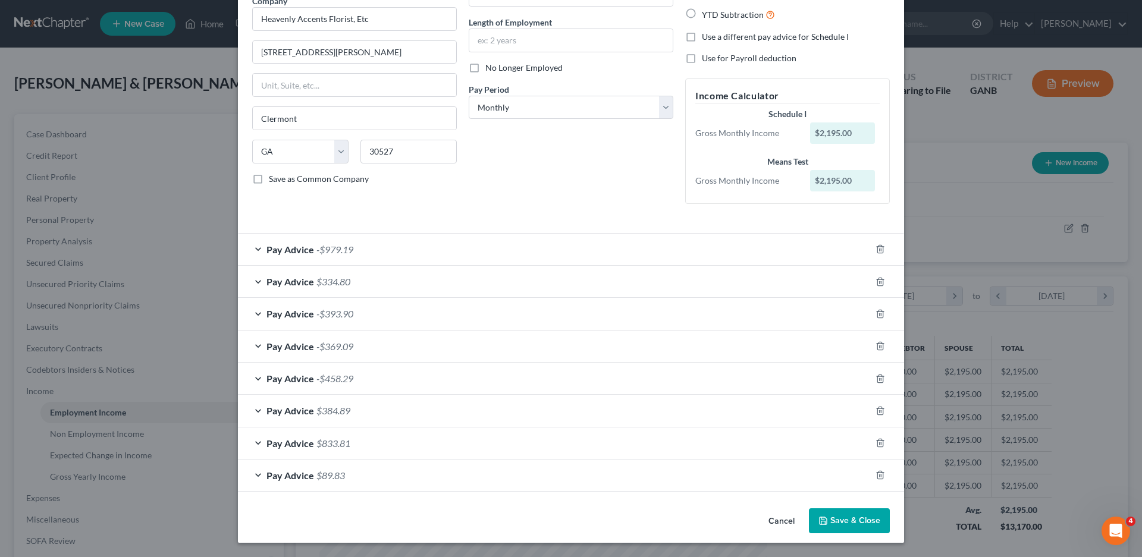
click at [850, 519] on button "Save & Close" at bounding box center [849, 521] width 81 height 25
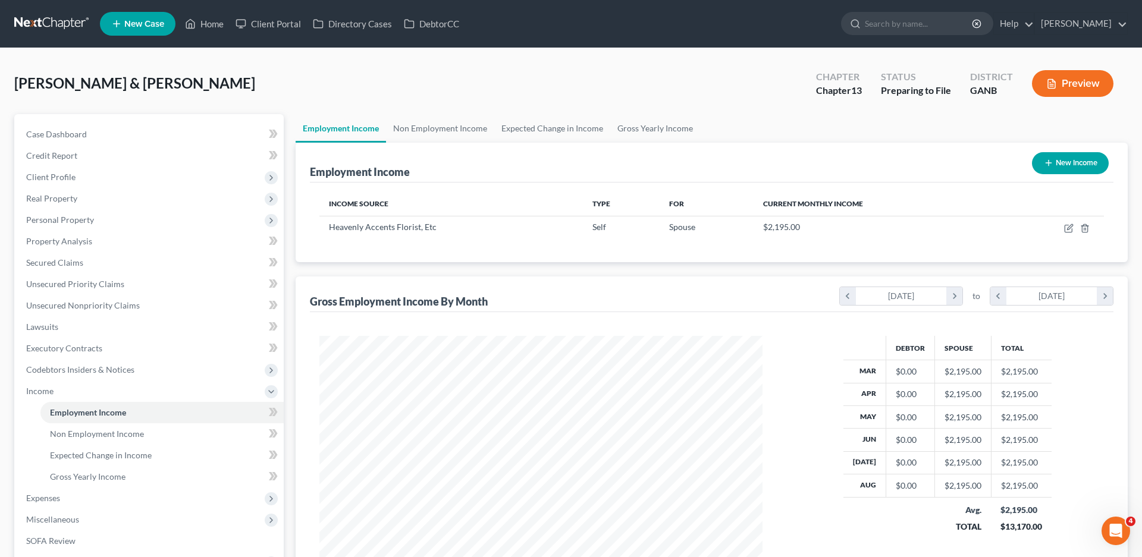
scroll to position [594755, 594510]
click at [1061, 228] on icon "button" at bounding box center [1059, 226] width 5 height 5
select select "1"
select select "10"
select select "0"
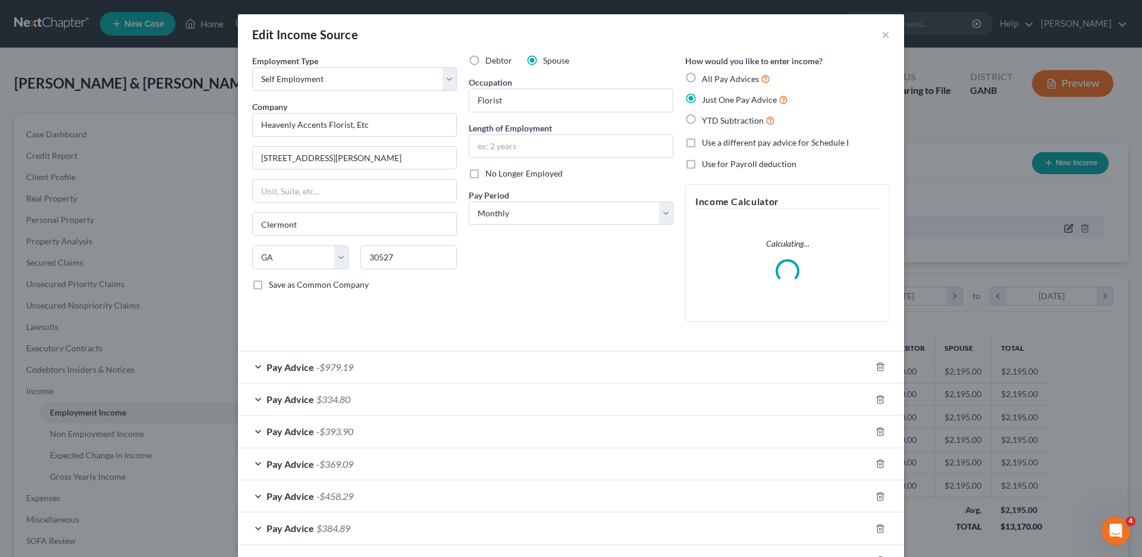
scroll to position [224, 472]
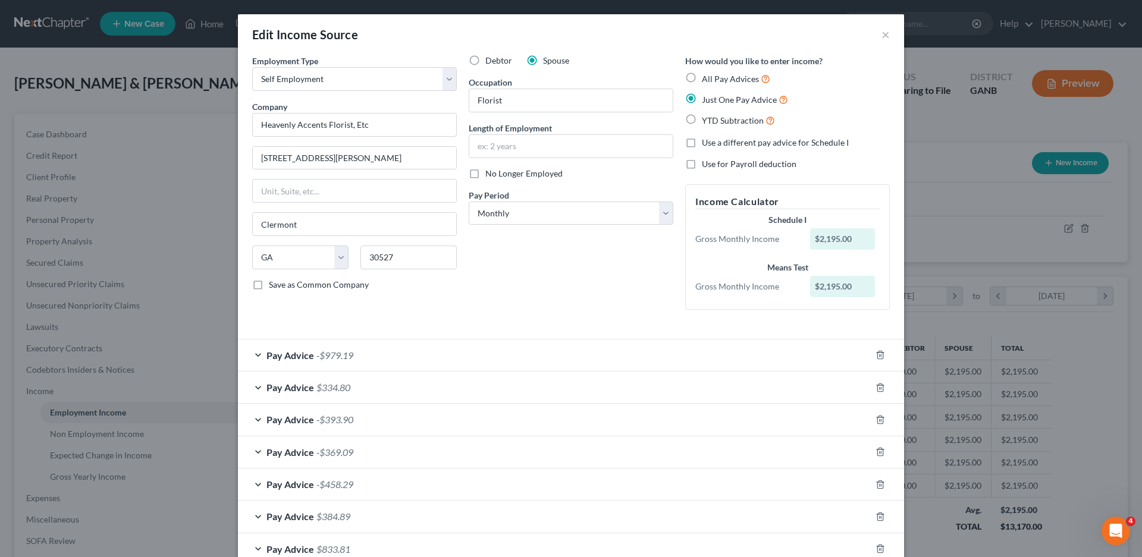
click at [702, 77] on label "All Pay Advices" at bounding box center [736, 79] width 68 height 14
click at [707, 77] on input "All Pay Advices" at bounding box center [711, 76] width 8 height 8
radio input "true"
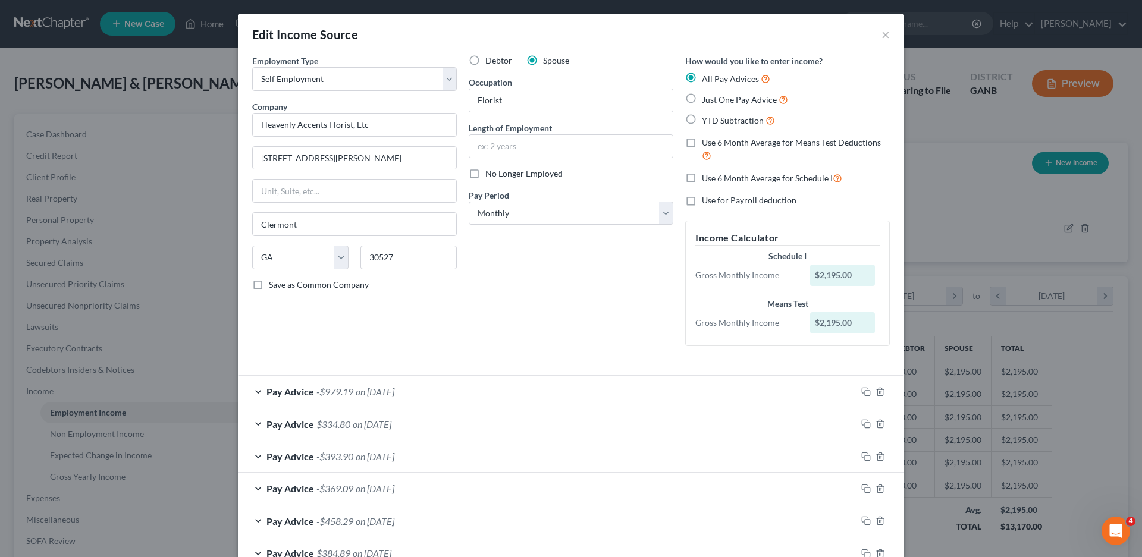
click at [702, 142] on label "Use 6 Month Average for Means Test Deductions" at bounding box center [796, 150] width 188 height 26
click at [707, 142] on input "Use 6 Month Average for Means Test Deductions" at bounding box center [711, 141] width 8 height 8
checkbox input "true"
click at [702, 175] on label "Use 6 Month Average for Schedule I" at bounding box center [772, 178] width 140 height 14
click at [707, 175] on input "Use 6 Month Average for Schedule I" at bounding box center [711, 175] width 8 height 8
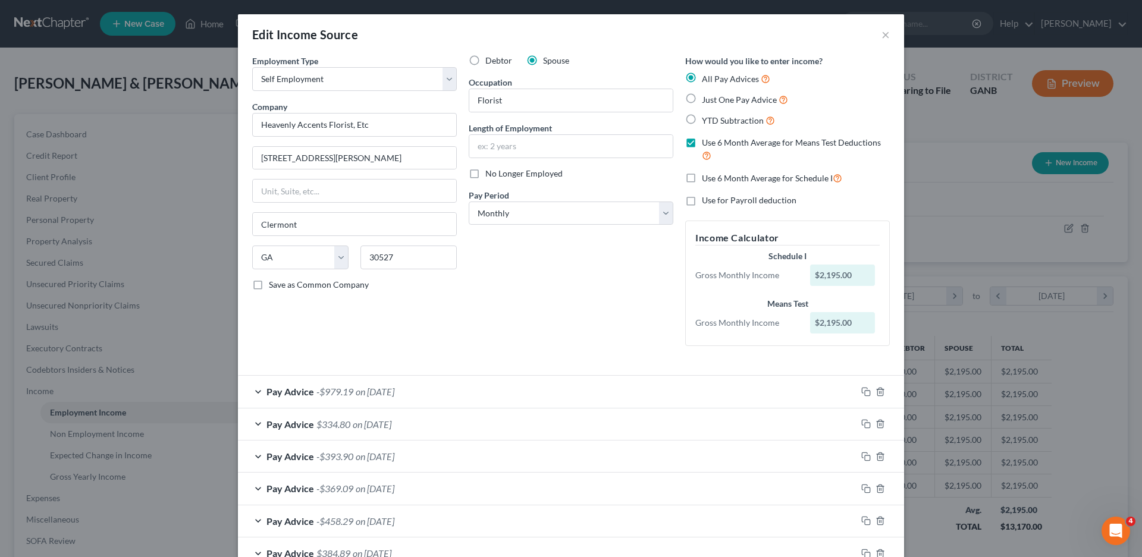
checkbox input "true"
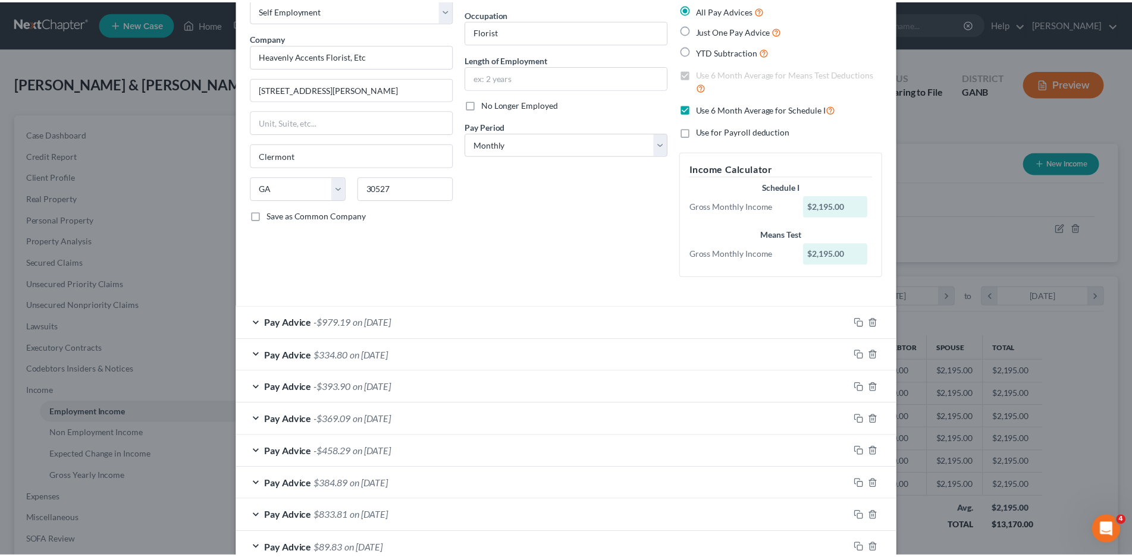
scroll to position [142, 0]
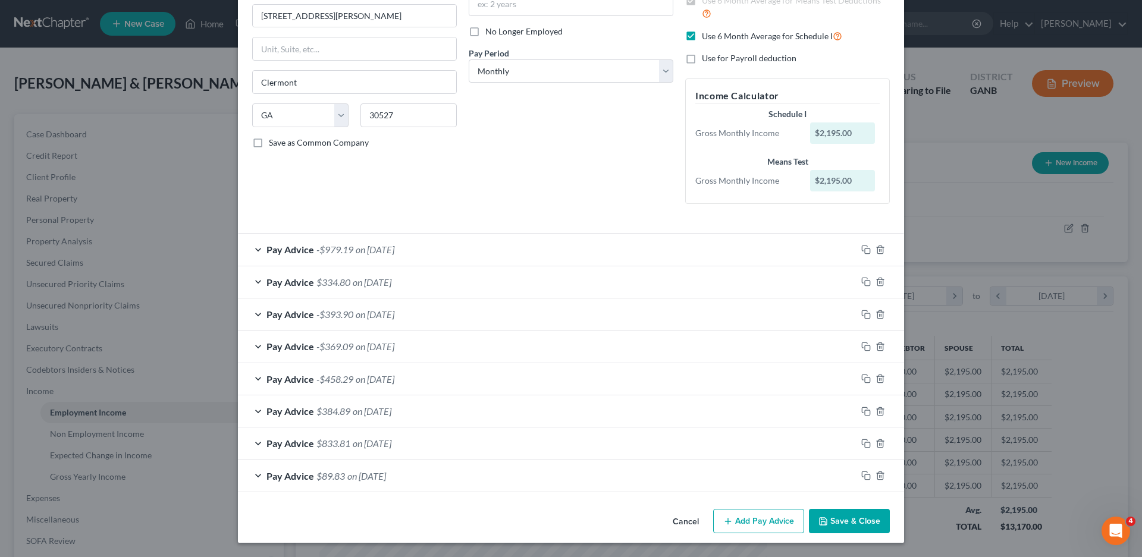
click at [856, 525] on button "Save & Close" at bounding box center [849, 521] width 81 height 25
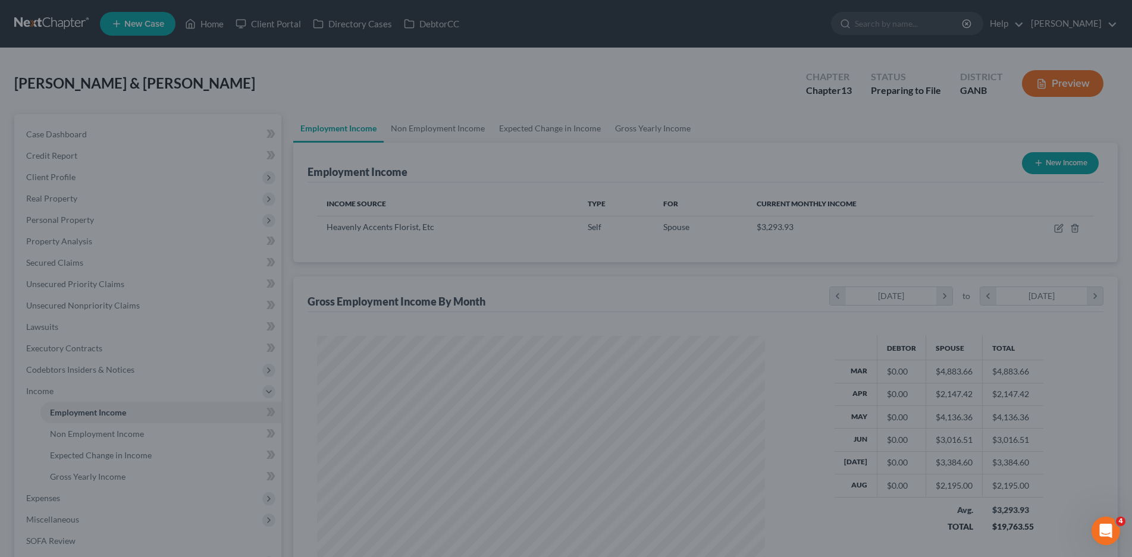
scroll to position [594755, 594510]
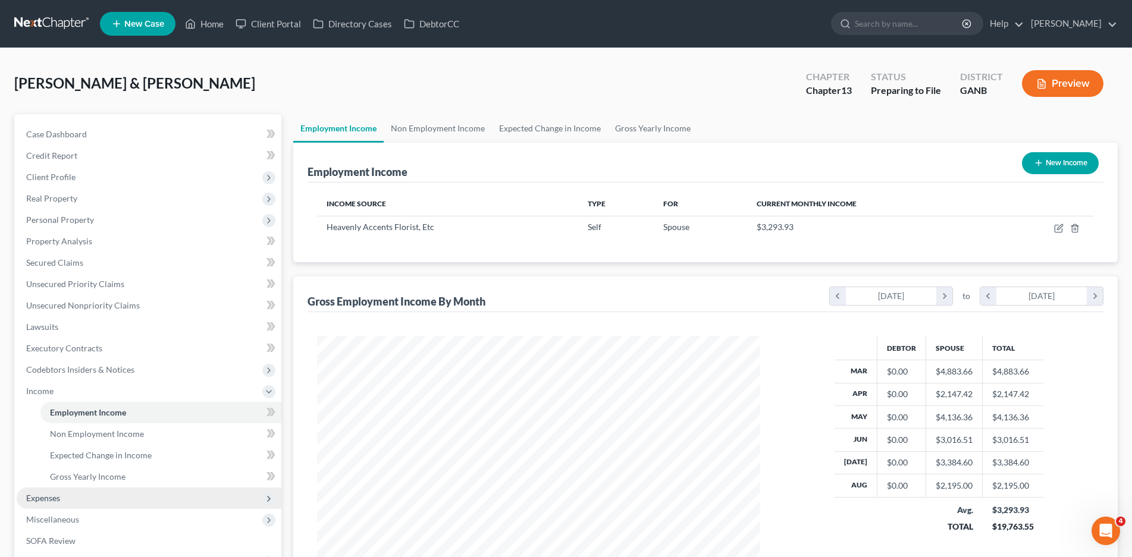
click at [40, 500] on span "Expenses" at bounding box center [43, 498] width 34 height 10
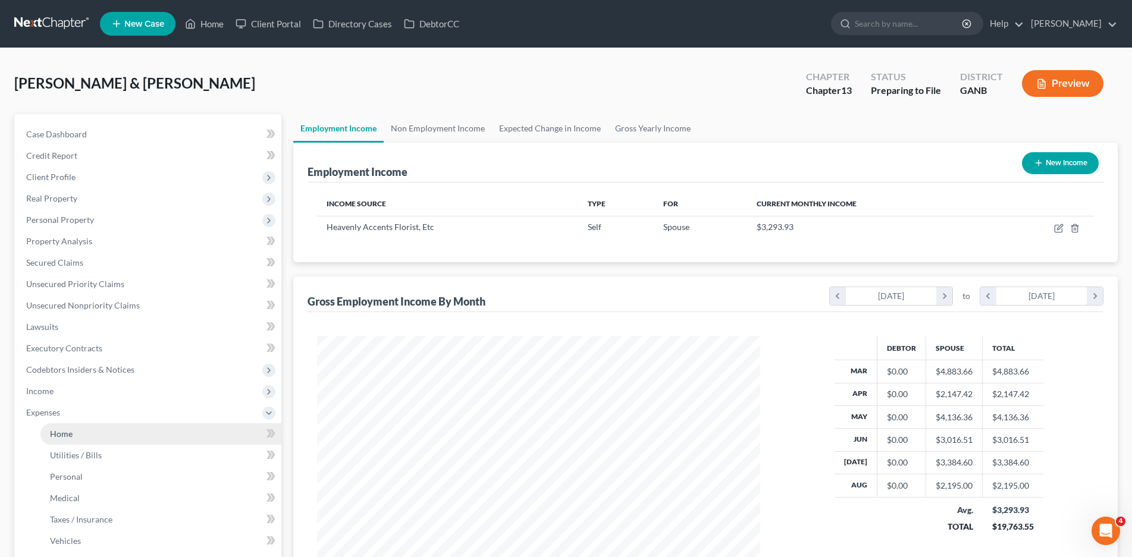
click at [90, 436] on link "Home" at bounding box center [160, 434] width 241 height 21
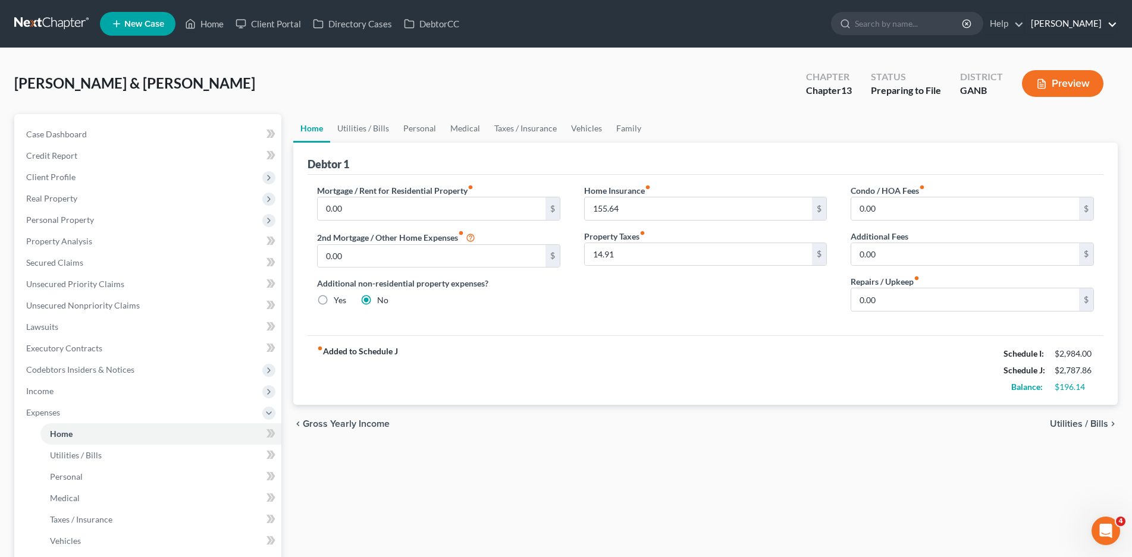
click at [1112, 20] on link "Robert M. Gardner, P.C." at bounding box center [1071, 23] width 92 height 21
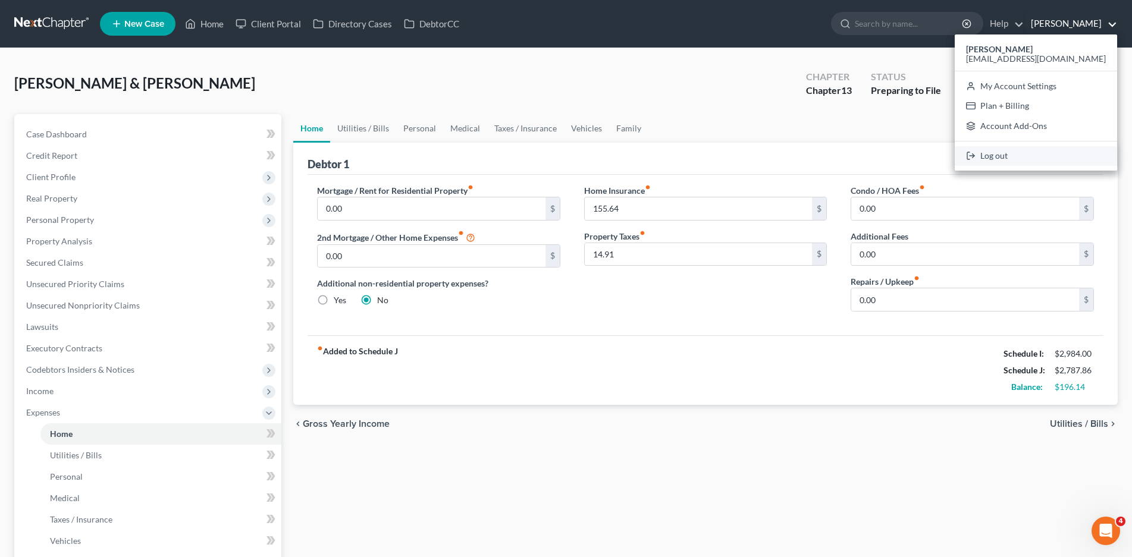
click at [1033, 157] on link "Log out" at bounding box center [1036, 156] width 162 height 20
